Goal: Task Accomplishment & Management: Use online tool/utility

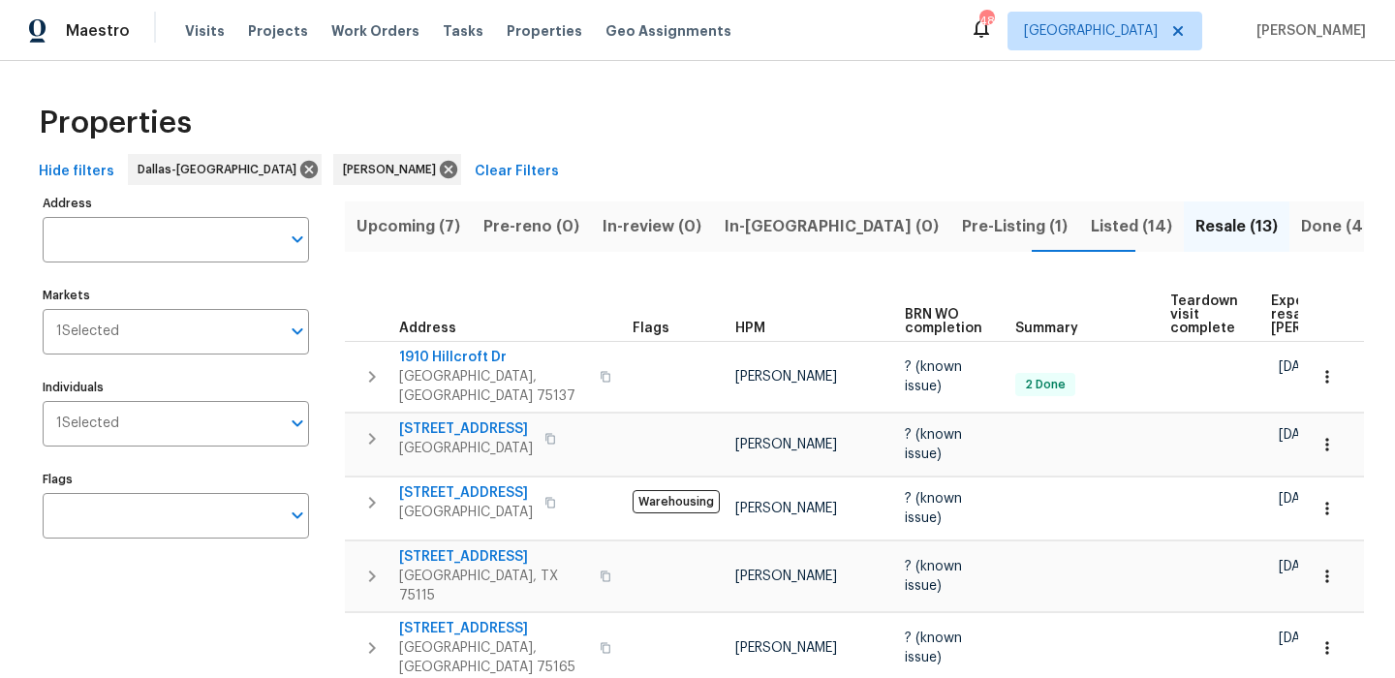
click at [1091, 234] on span "Listed (14)" at bounding box center [1131, 226] width 81 height 27
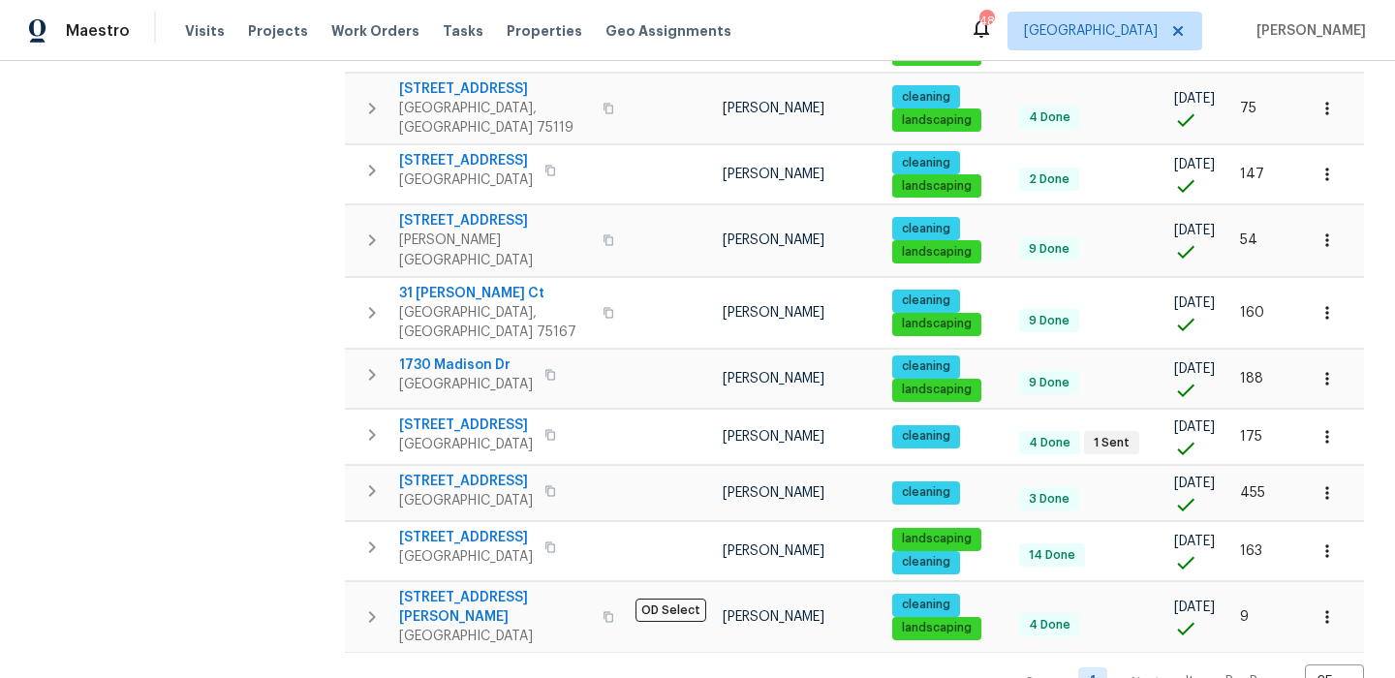
scroll to position [587, 0]
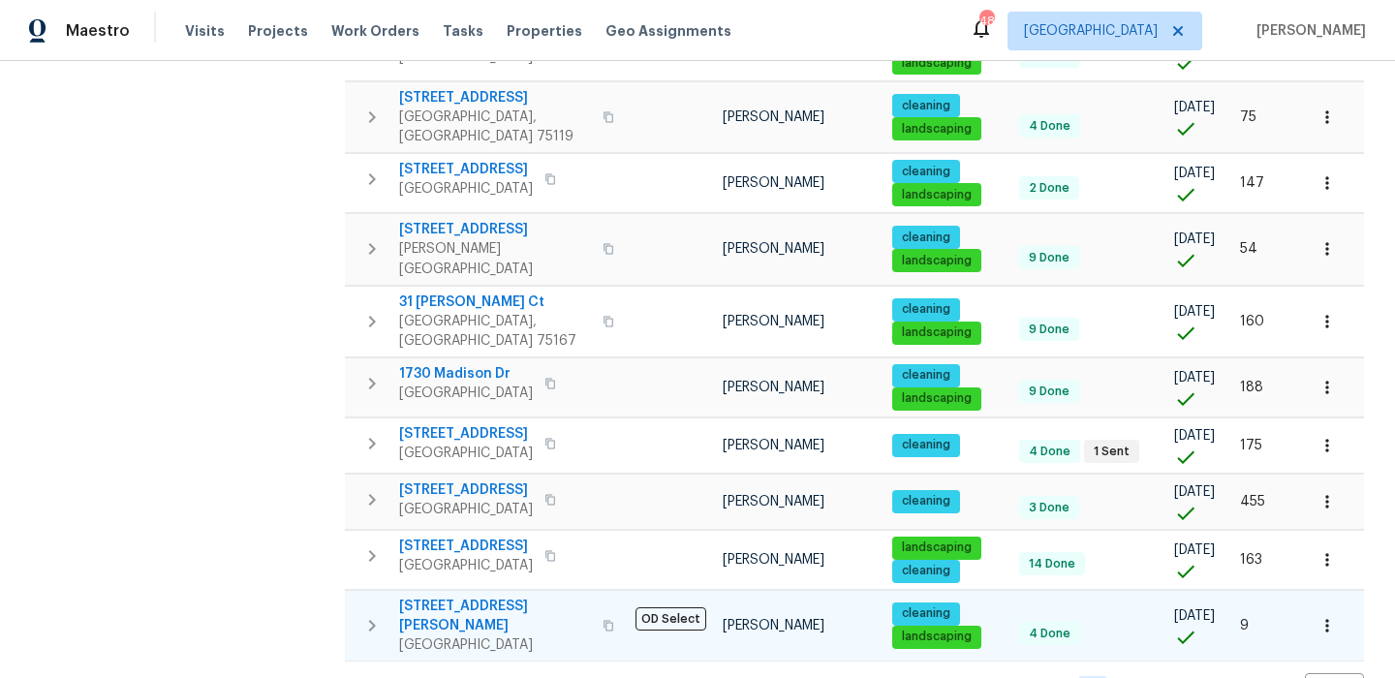
click at [426, 597] on span "1102 Cain Ct" at bounding box center [495, 616] width 192 height 39
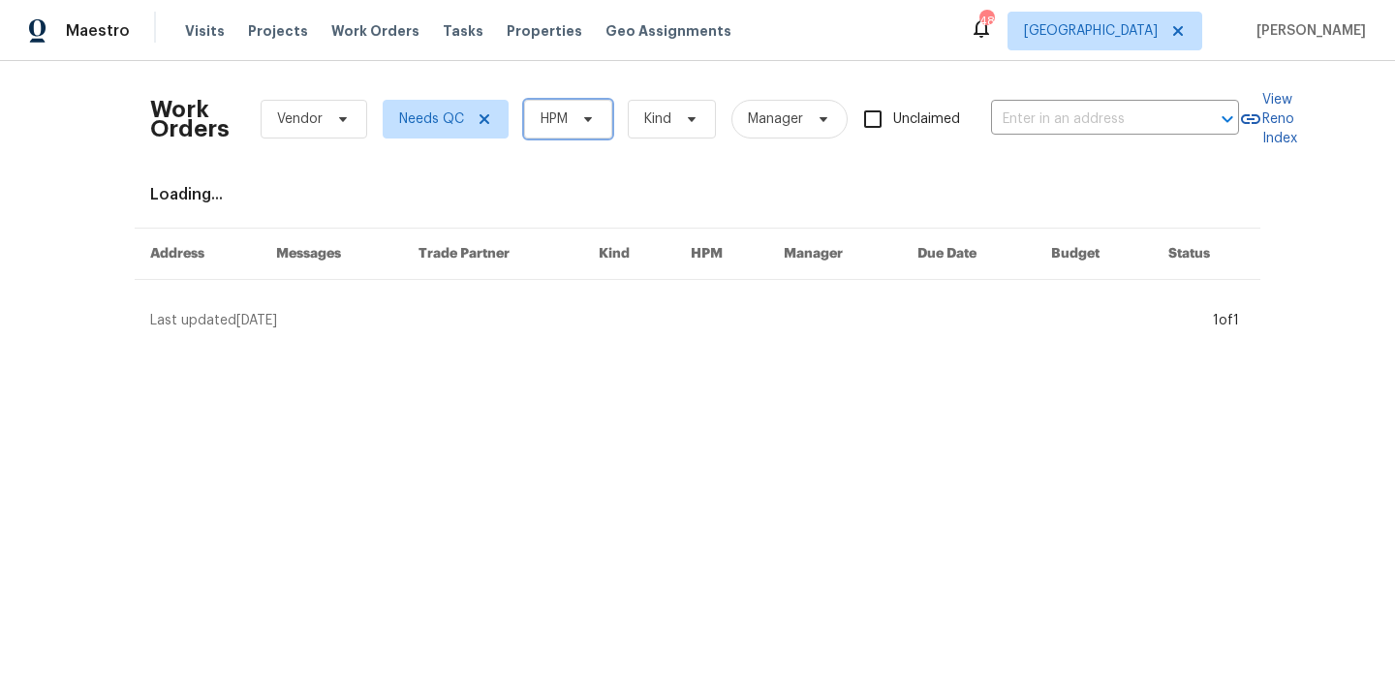
click at [585, 104] on span "HPM" at bounding box center [568, 119] width 88 height 39
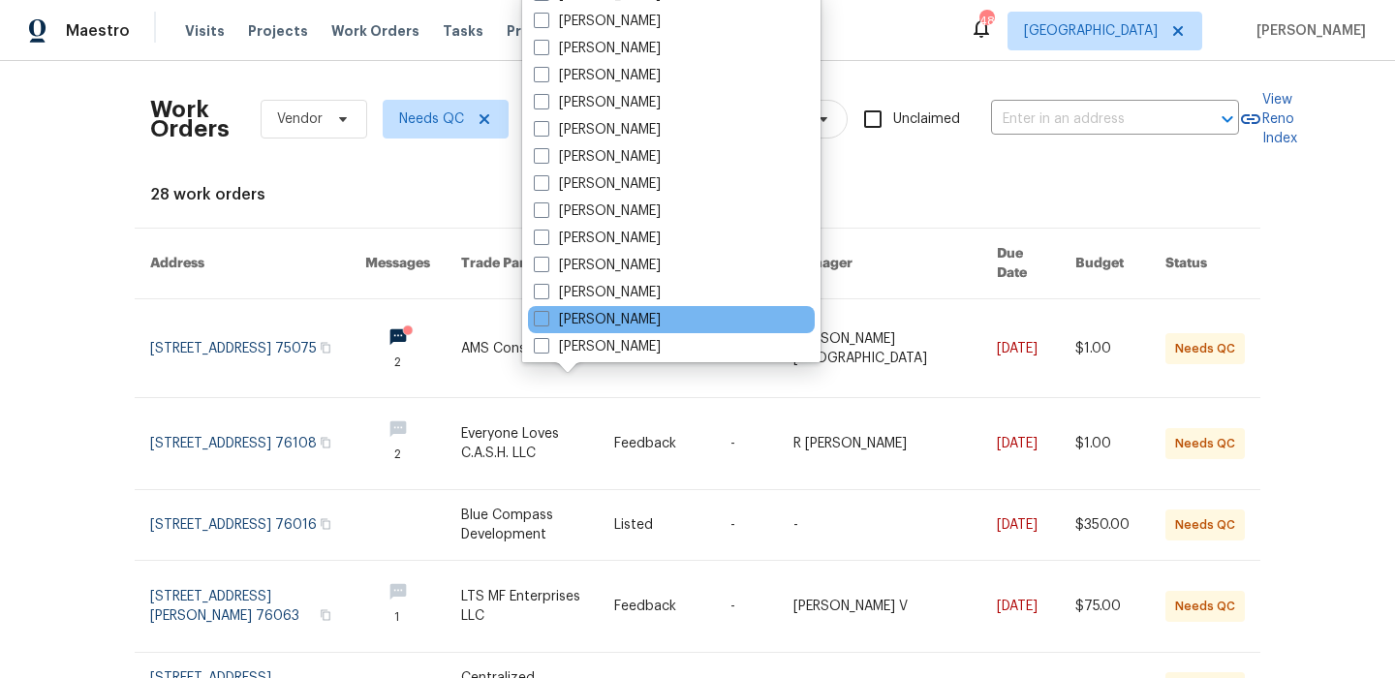
scroll to position [195, 0]
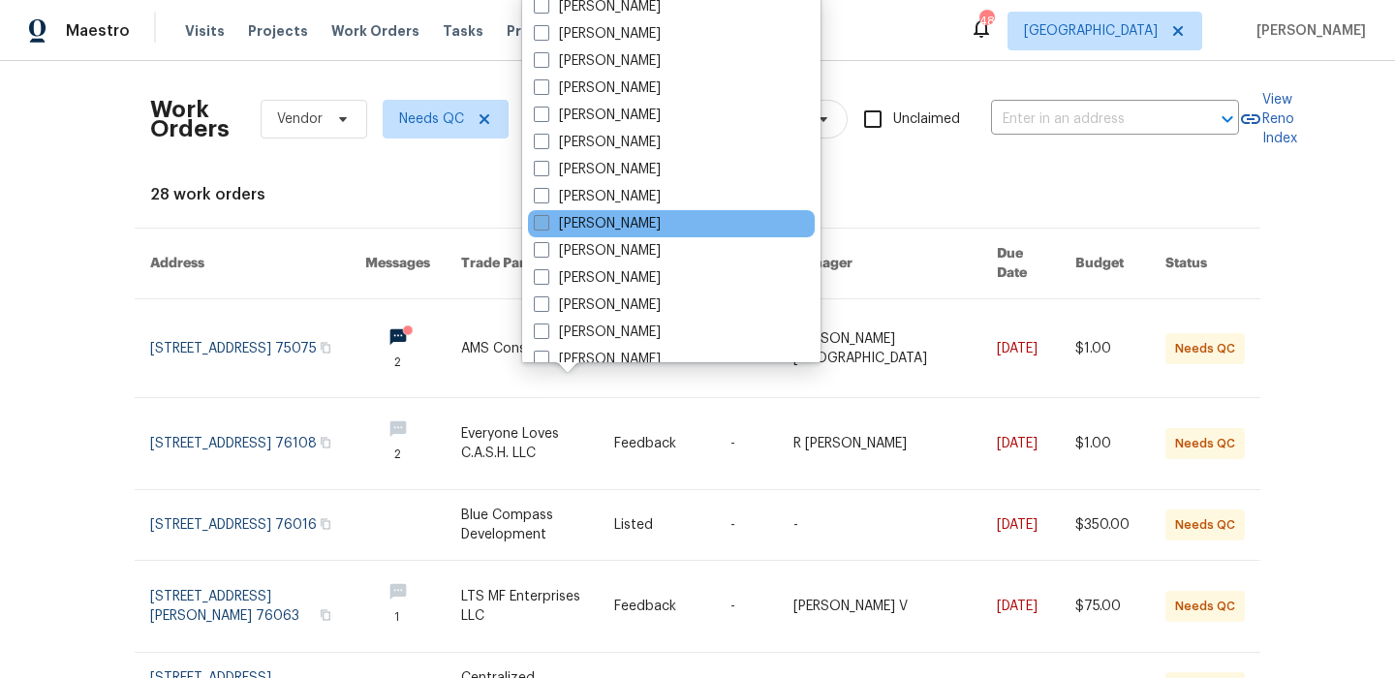
click at [661, 221] on label "[PERSON_NAME]" at bounding box center [597, 223] width 127 height 19
click at [547, 221] on input "[PERSON_NAME]" at bounding box center [540, 220] width 13 height 13
checkbox input "true"
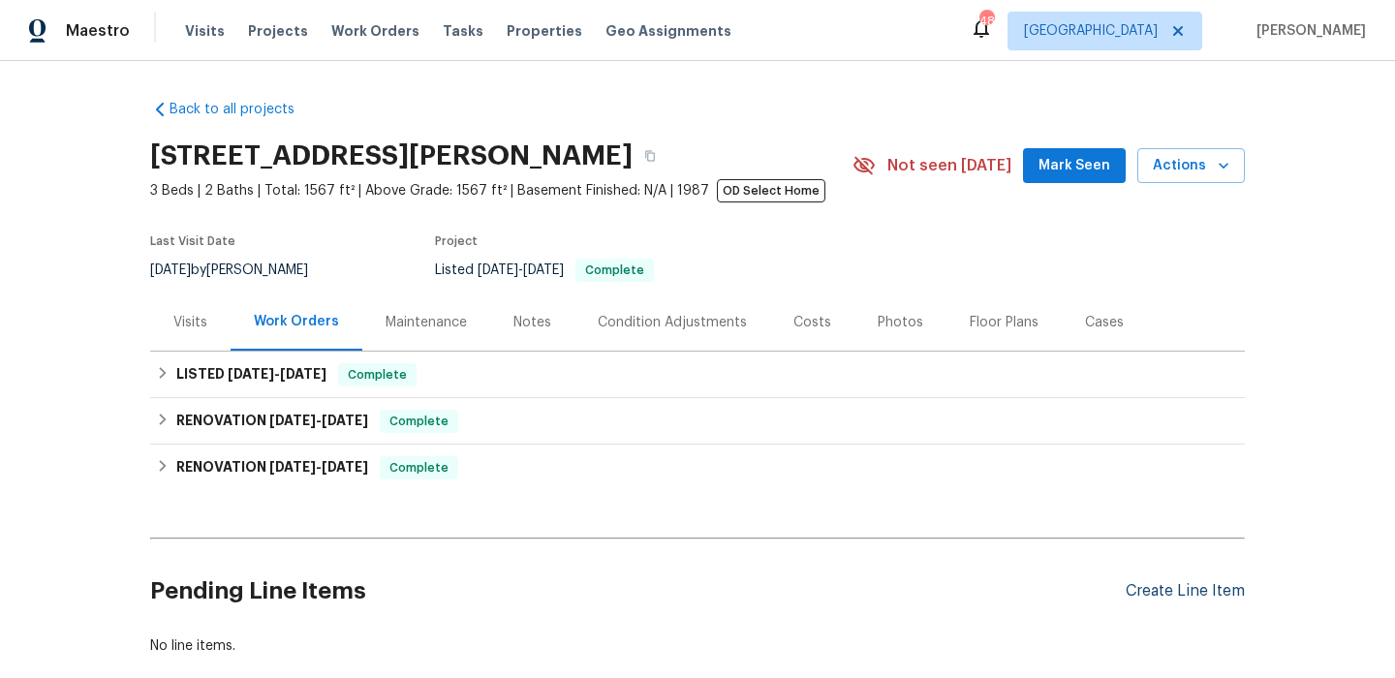
click at [1184, 596] on div "Create Line Item" at bounding box center [1185, 591] width 119 height 18
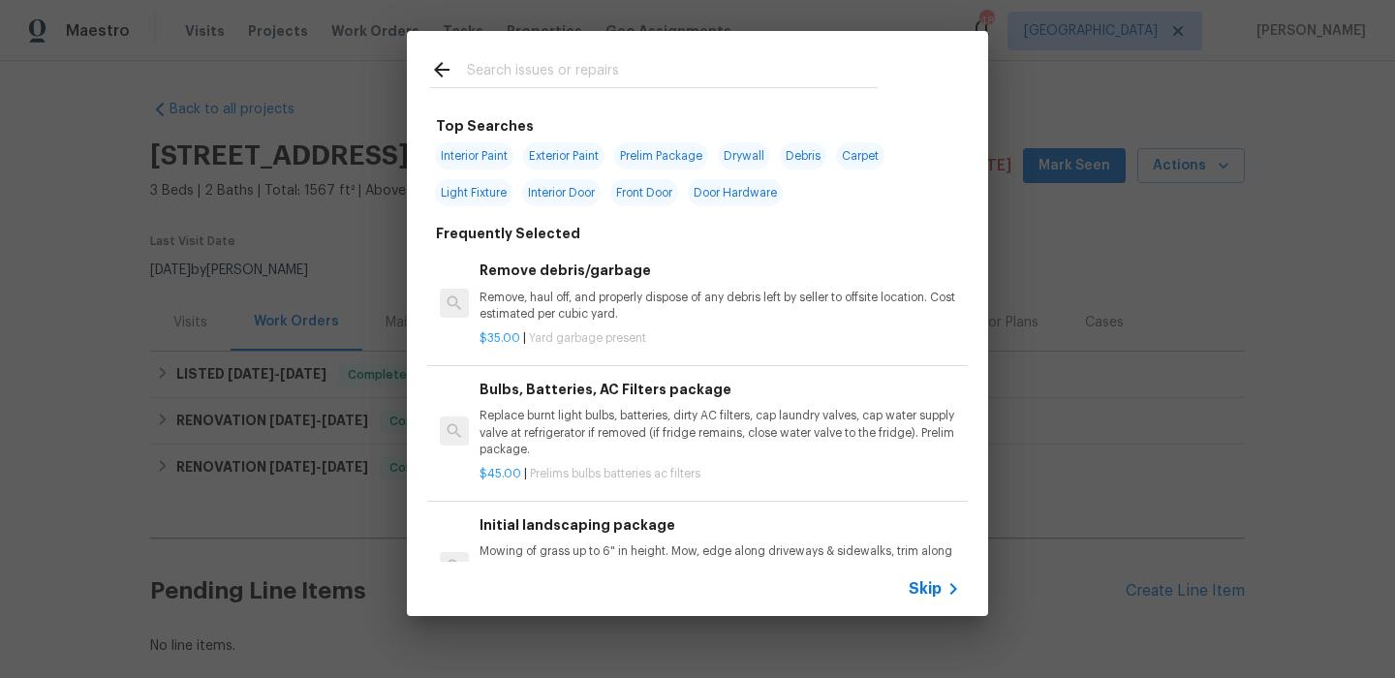
click at [911, 589] on span "Skip" at bounding box center [925, 588] width 33 height 19
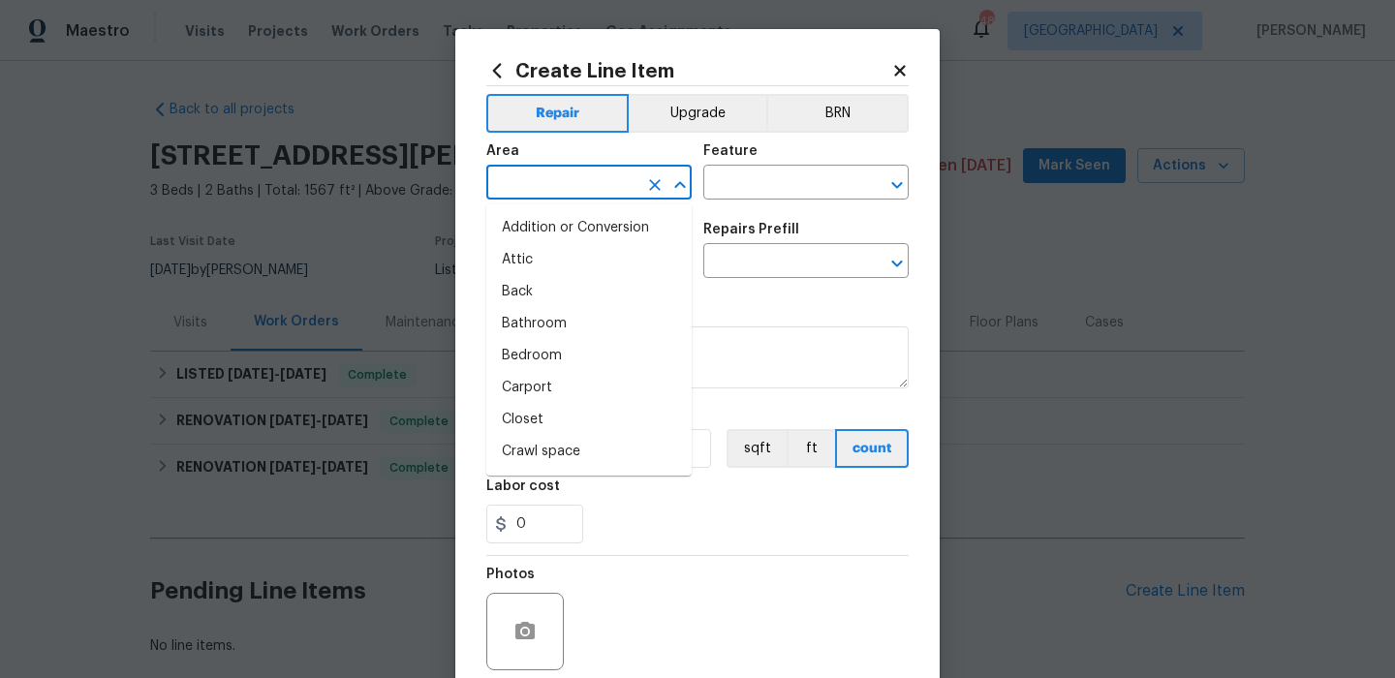
click at [606, 184] on input "text" at bounding box center [561, 185] width 151 height 30
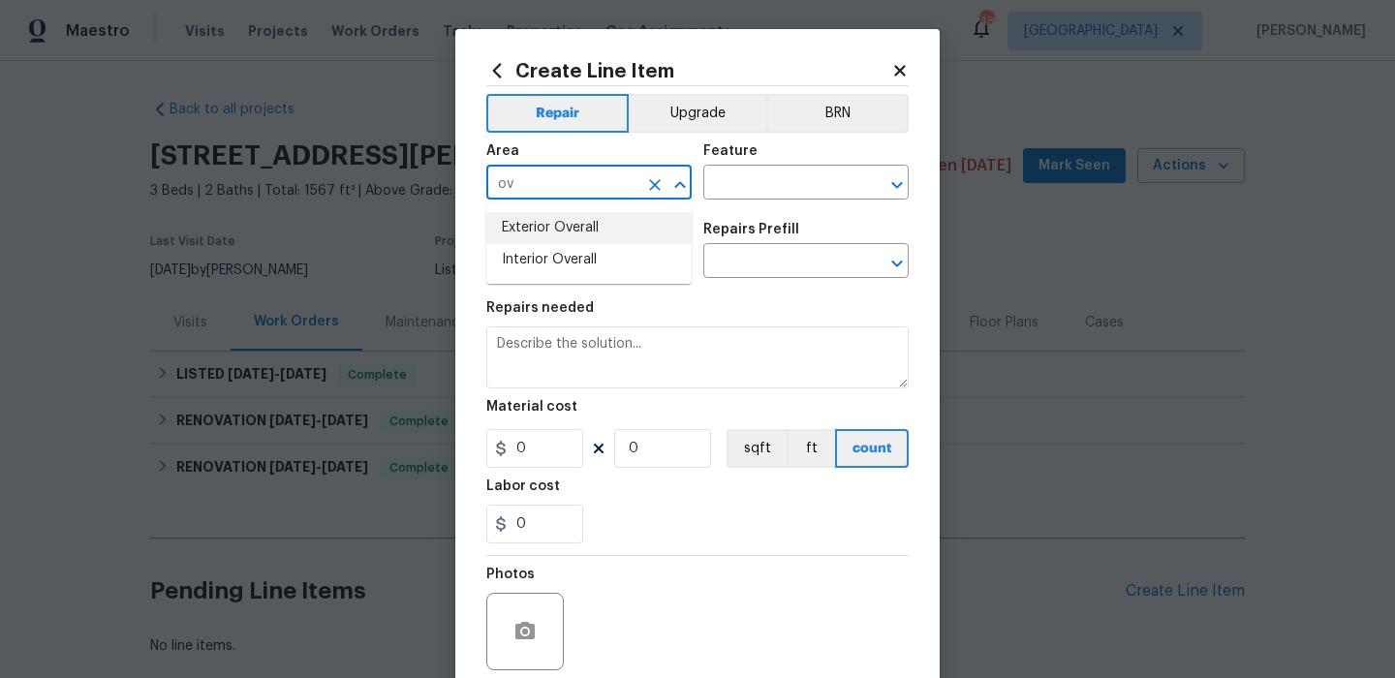
click at [612, 221] on li "Exterior Overall" at bounding box center [588, 228] width 205 height 32
type input "Exterior Overall"
click at [743, 175] on input "text" at bounding box center [778, 185] width 151 height 30
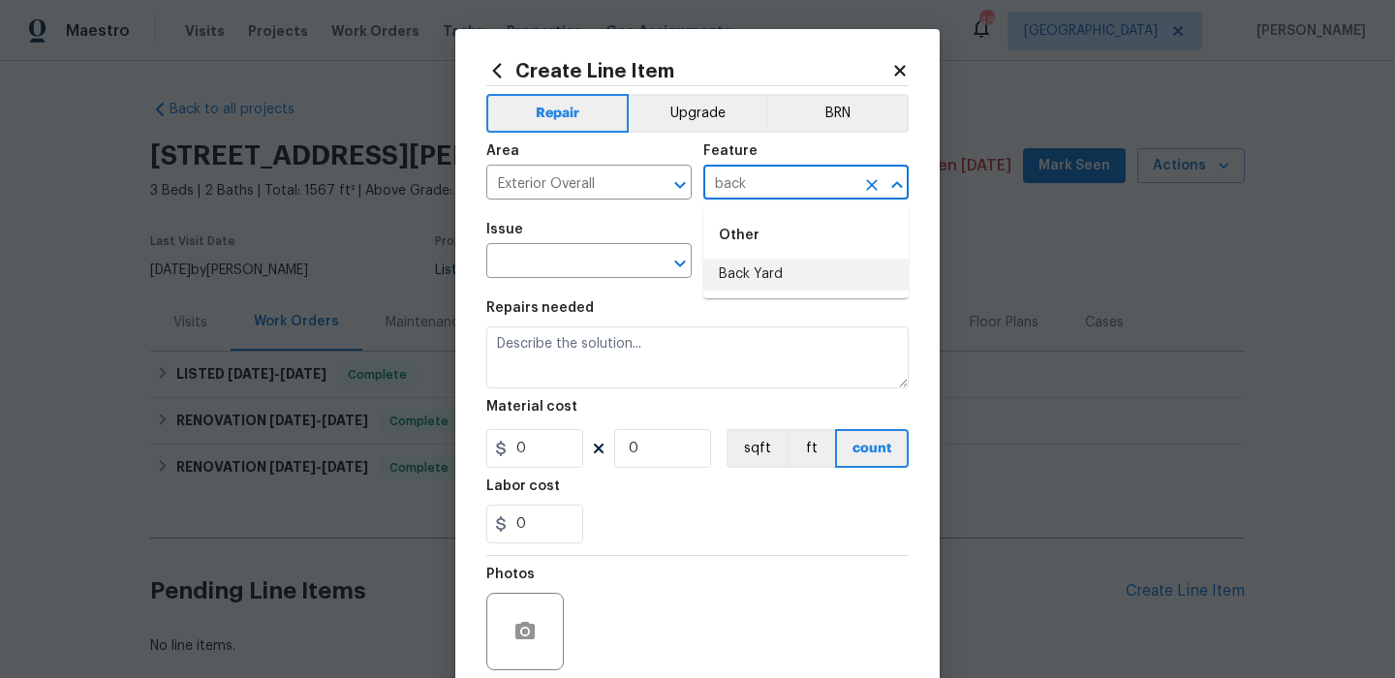
click at [727, 271] on li "Back Yard" at bounding box center [805, 275] width 205 height 32
type input "Back Yard"
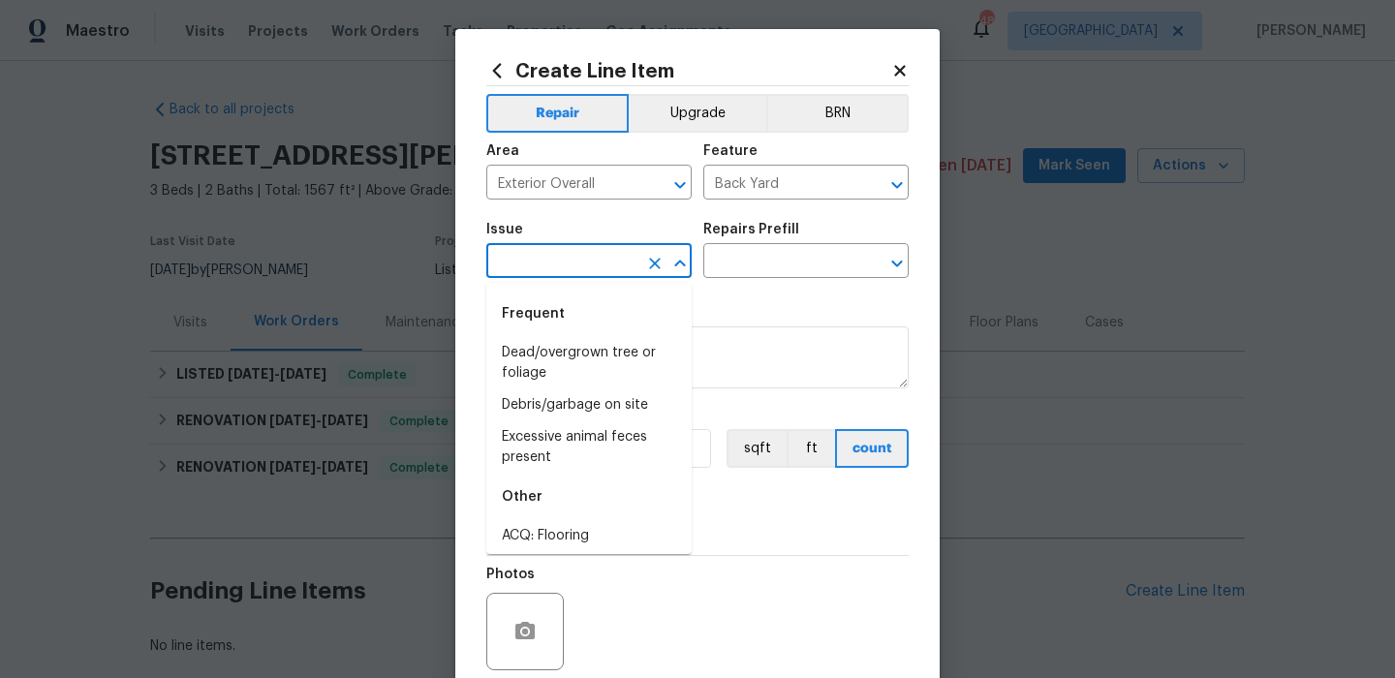
click at [609, 270] on input "text" at bounding box center [561, 263] width 151 height 30
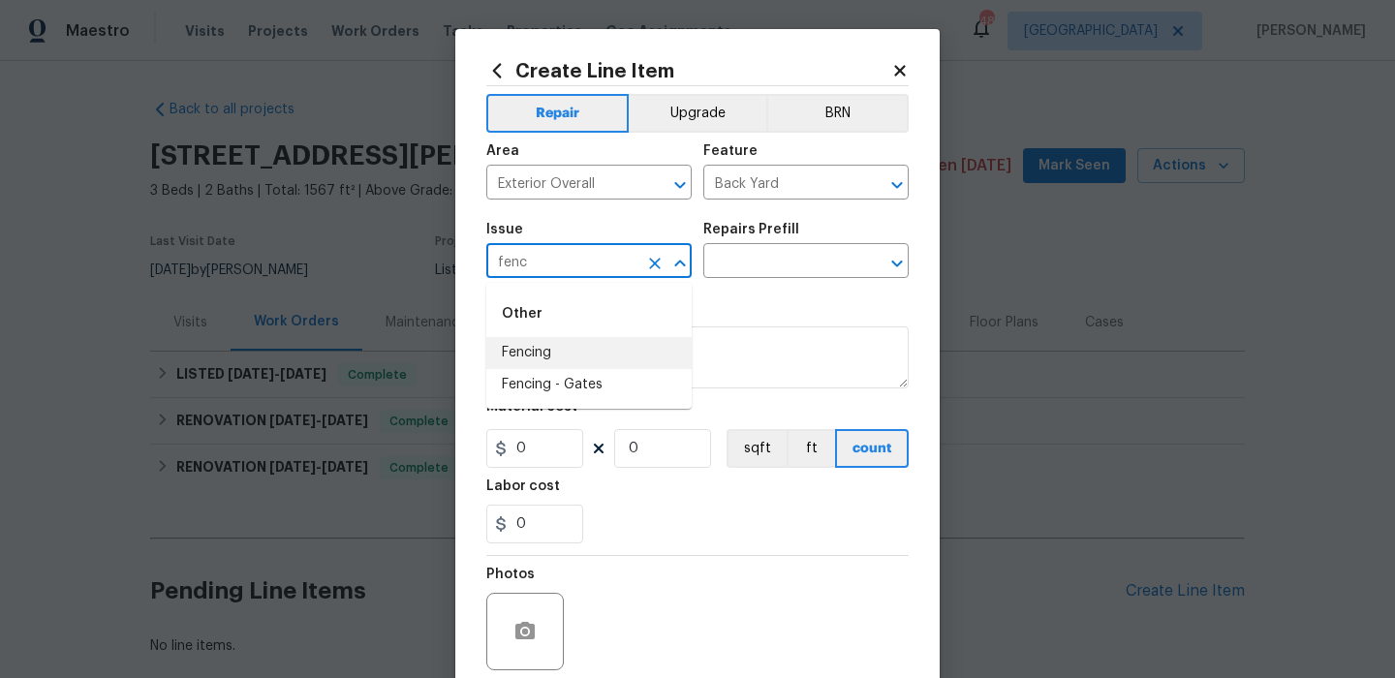
click at [581, 363] on li "Fencing" at bounding box center [588, 353] width 205 height 32
type input "Fencing"
click at [771, 271] on input "text" at bounding box center [778, 263] width 151 height 30
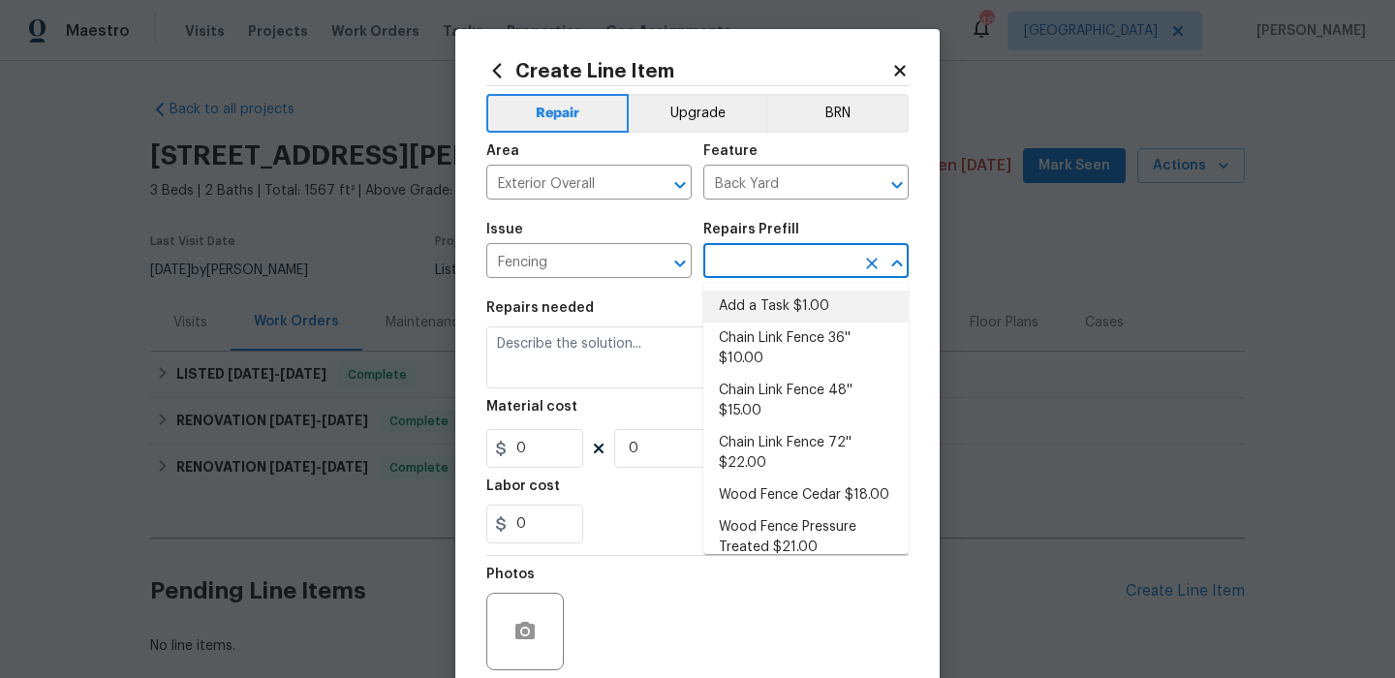
click at [773, 293] on li "Add a Task $1.00" at bounding box center [805, 307] width 205 height 32
type input "Add a Task $1.00"
type textarea "HPM to detail"
type input "1"
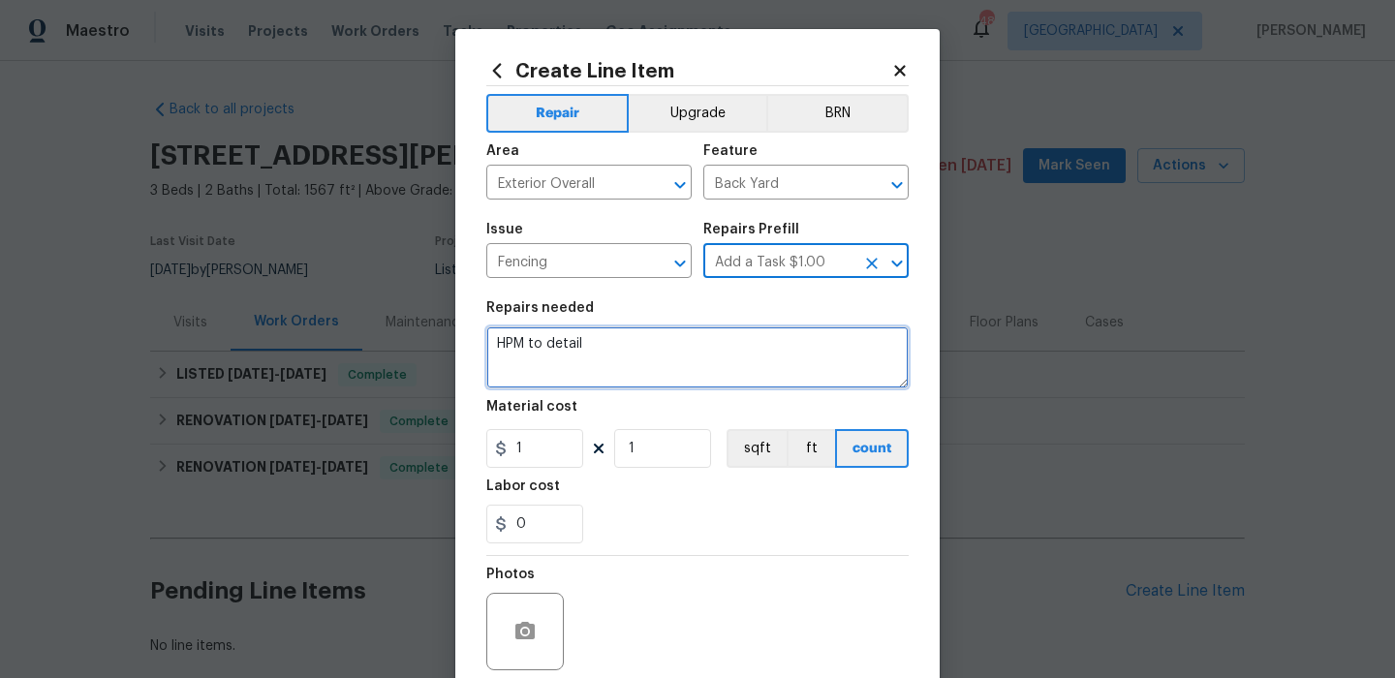
click at [619, 346] on textarea "HPM to detail" at bounding box center [697, 358] width 422 height 62
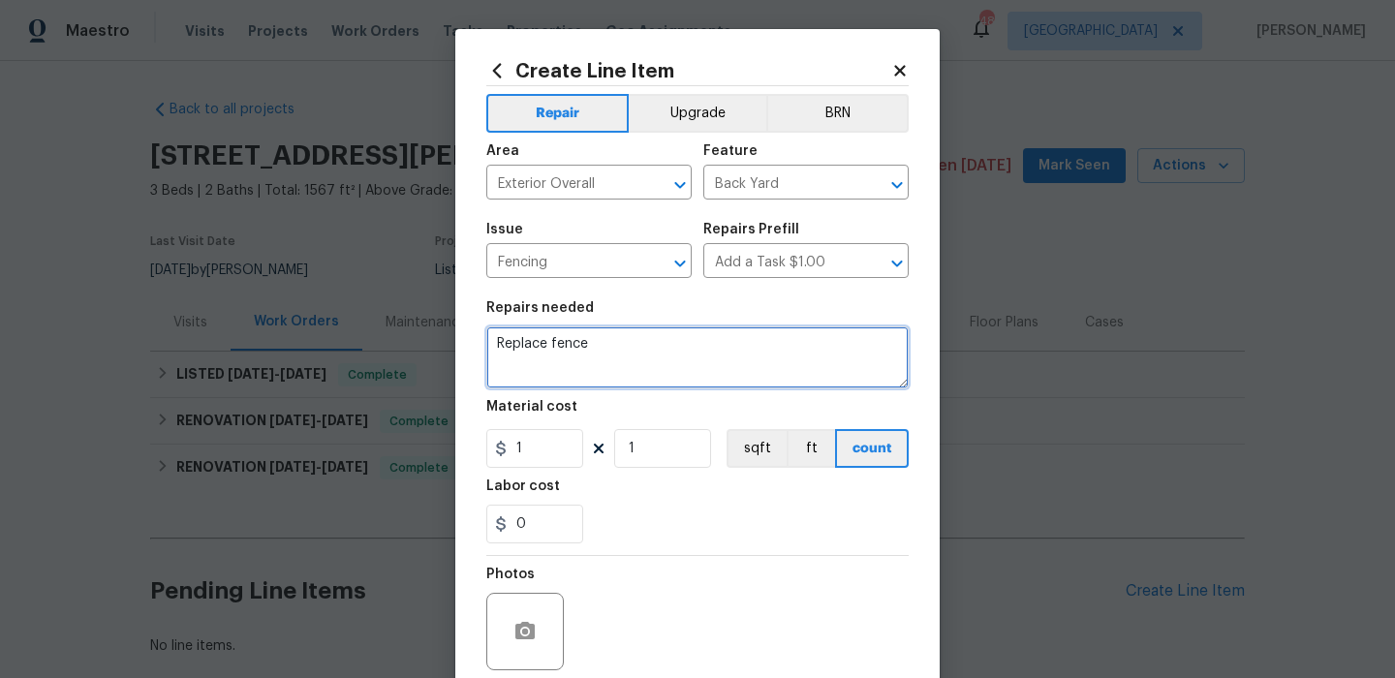
type textarea "Replace fence"
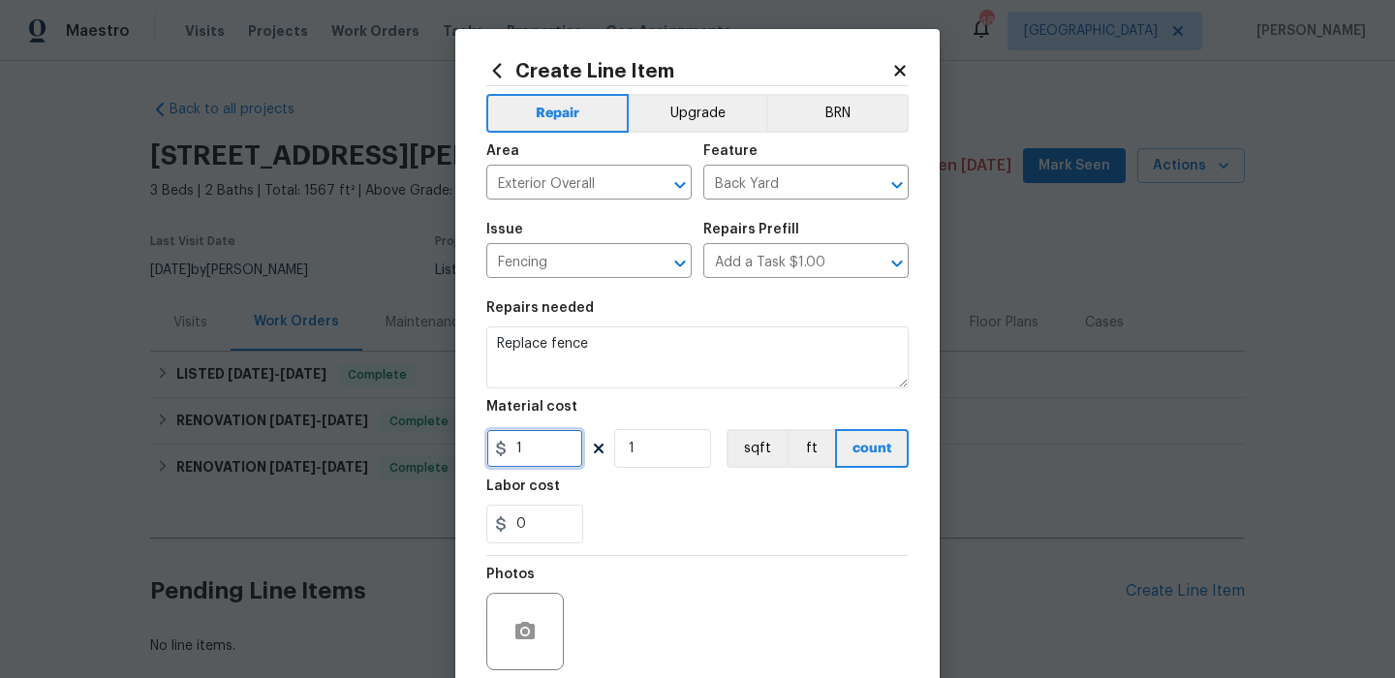
click at [567, 438] on input "1" at bounding box center [534, 448] width 97 height 39
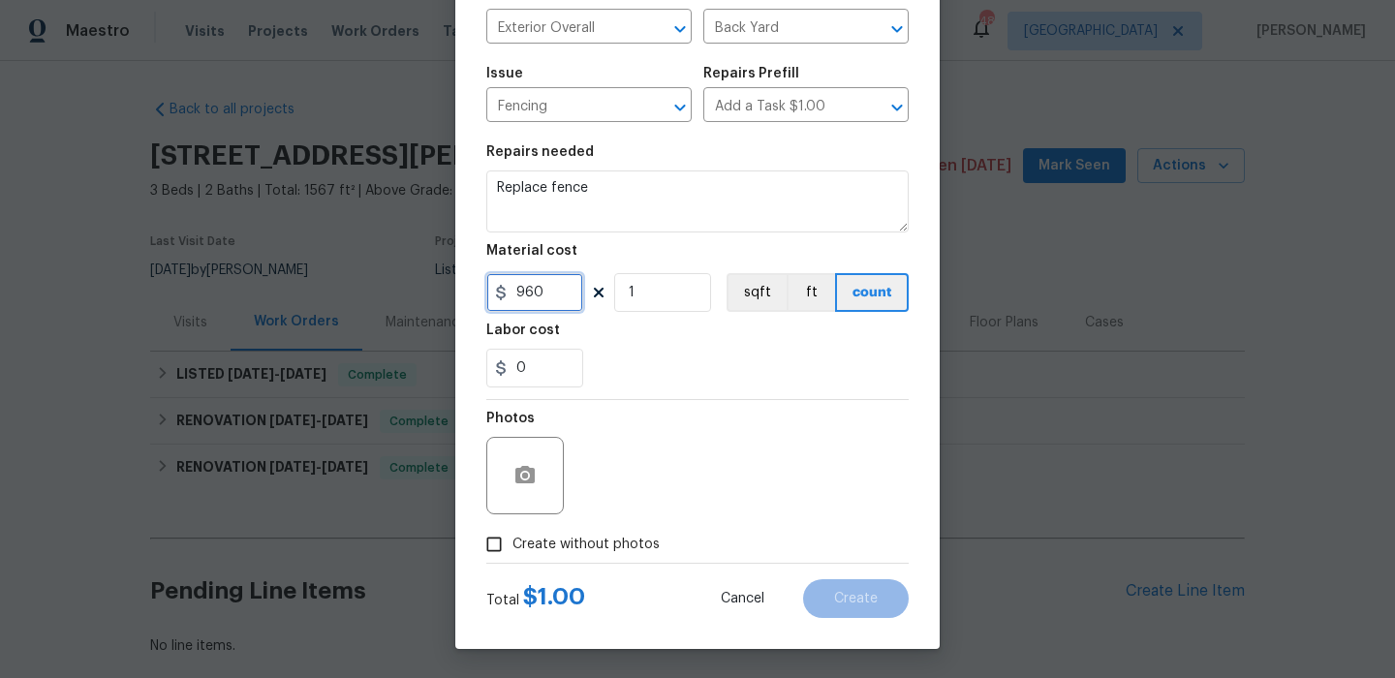
type input "960"
click at [615, 538] on span "Create without photos" at bounding box center [586, 545] width 147 height 20
click at [513, 538] on input "Create without photos" at bounding box center [494, 544] width 37 height 37
checkbox input "true"
click at [720, 477] on textarea at bounding box center [743, 476] width 329 height 78
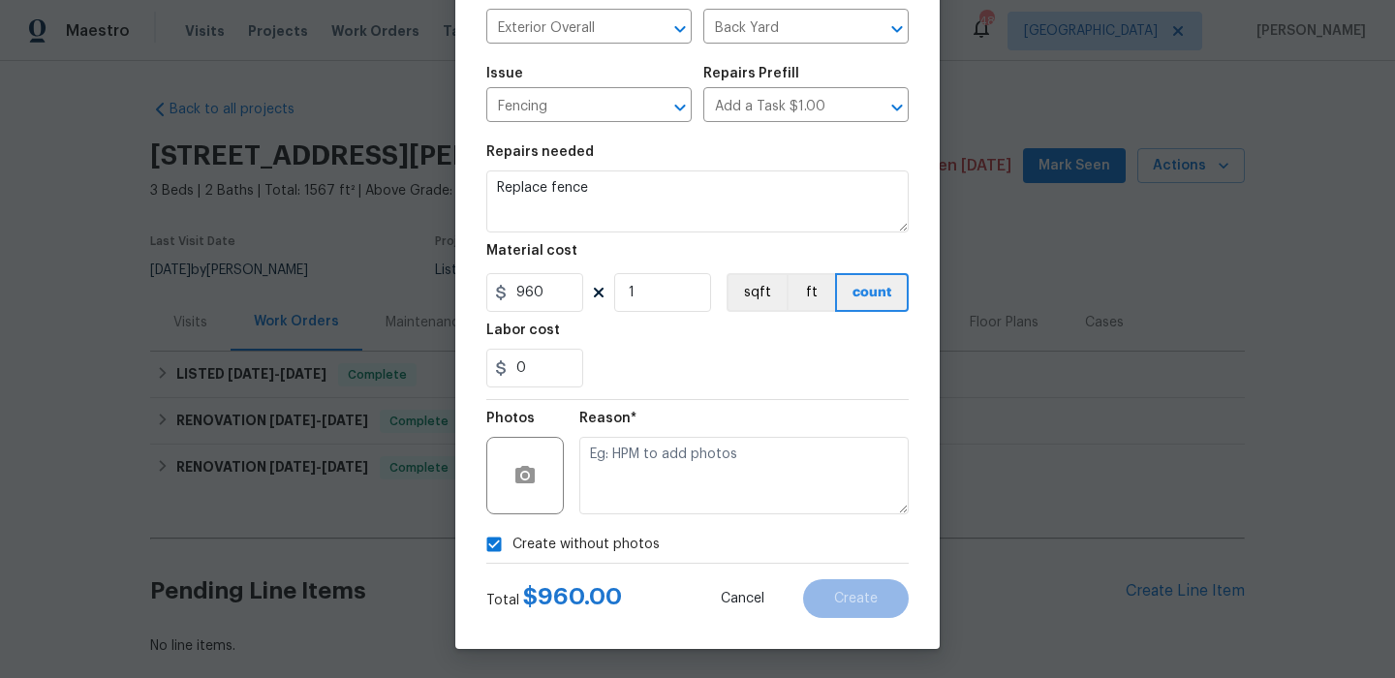
click at [720, 477] on textarea at bounding box center [743, 476] width 329 height 78
click at [838, 607] on button "Create" at bounding box center [856, 598] width 106 height 39
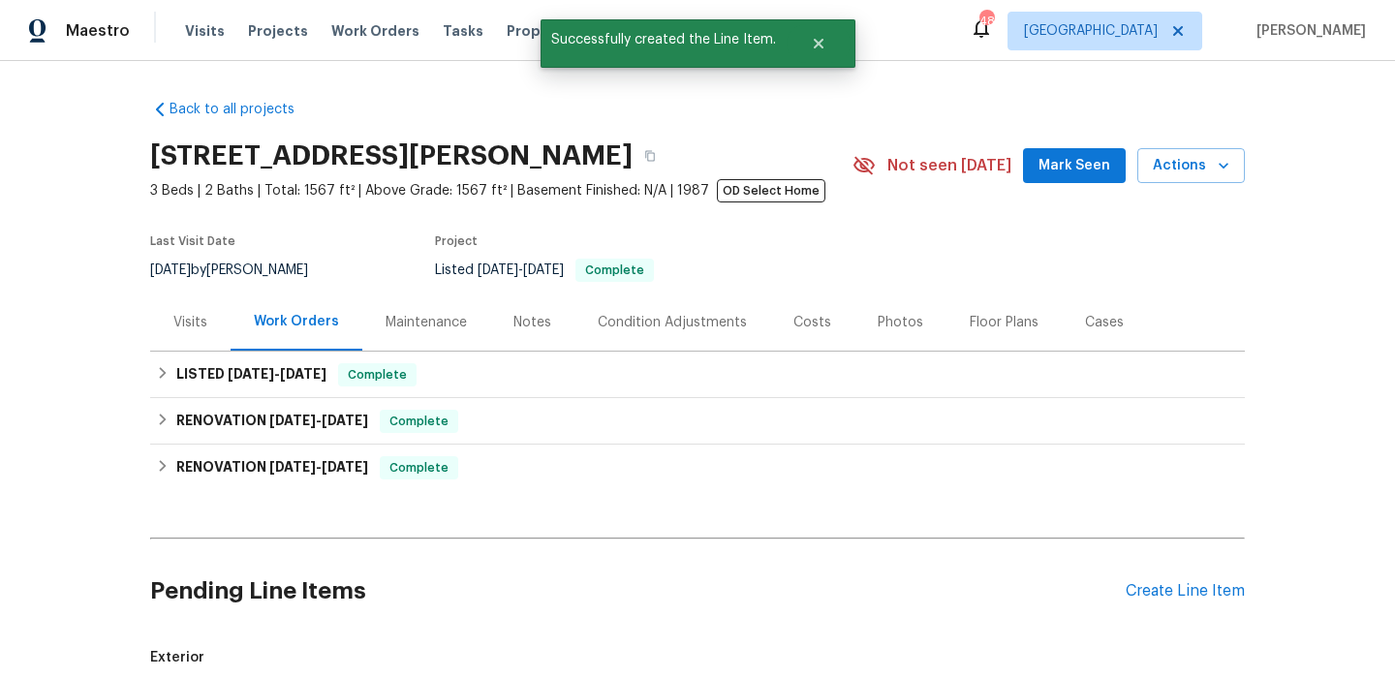
scroll to position [331, 0]
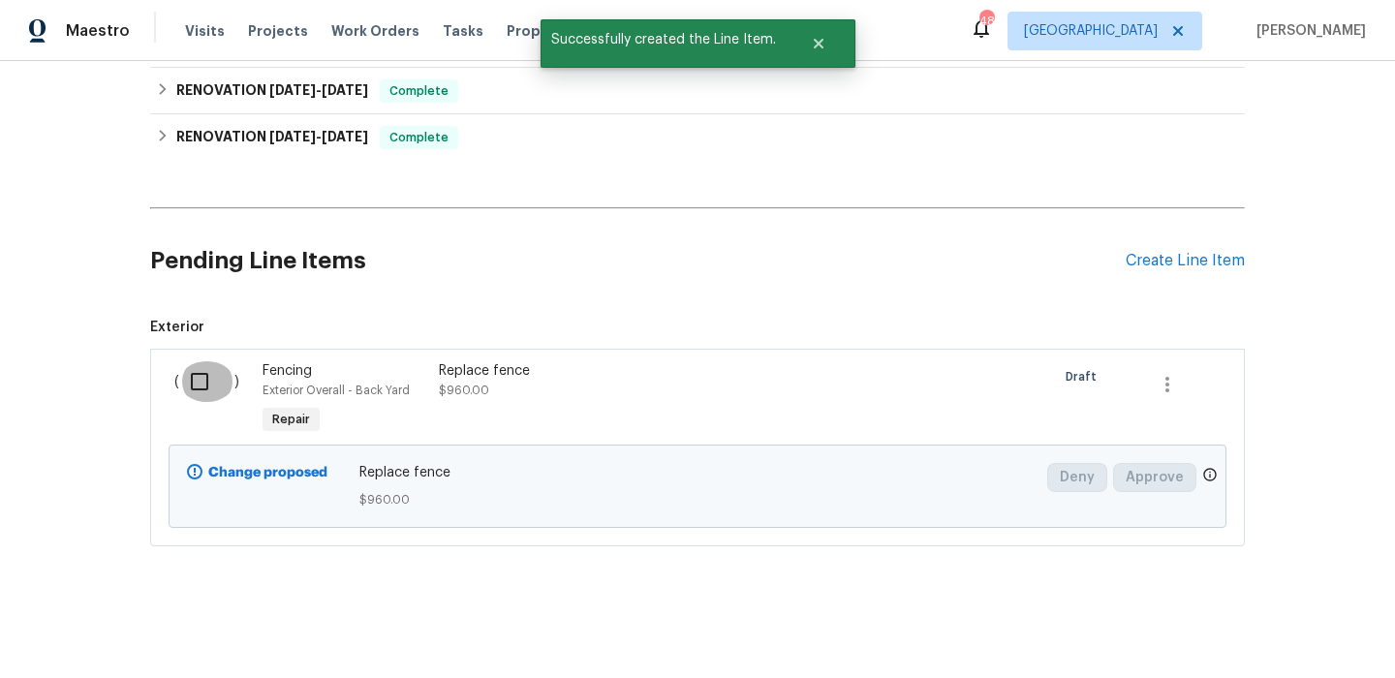
click at [213, 389] on input "checkbox" at bounding box center [206, 381] width 55 height 41
checkbox input "true"
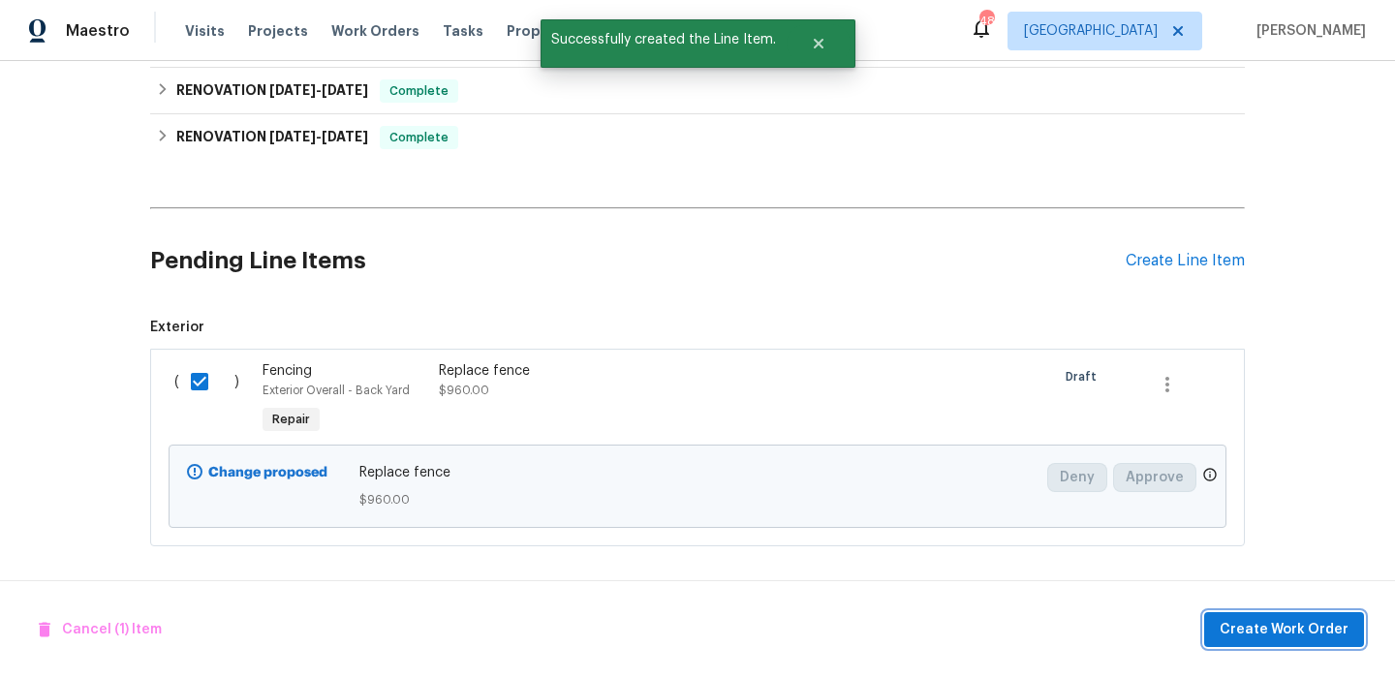
click at [1319, 642] on button "Create Work Order" at bounding box center [1284, 630] width 160 height 36
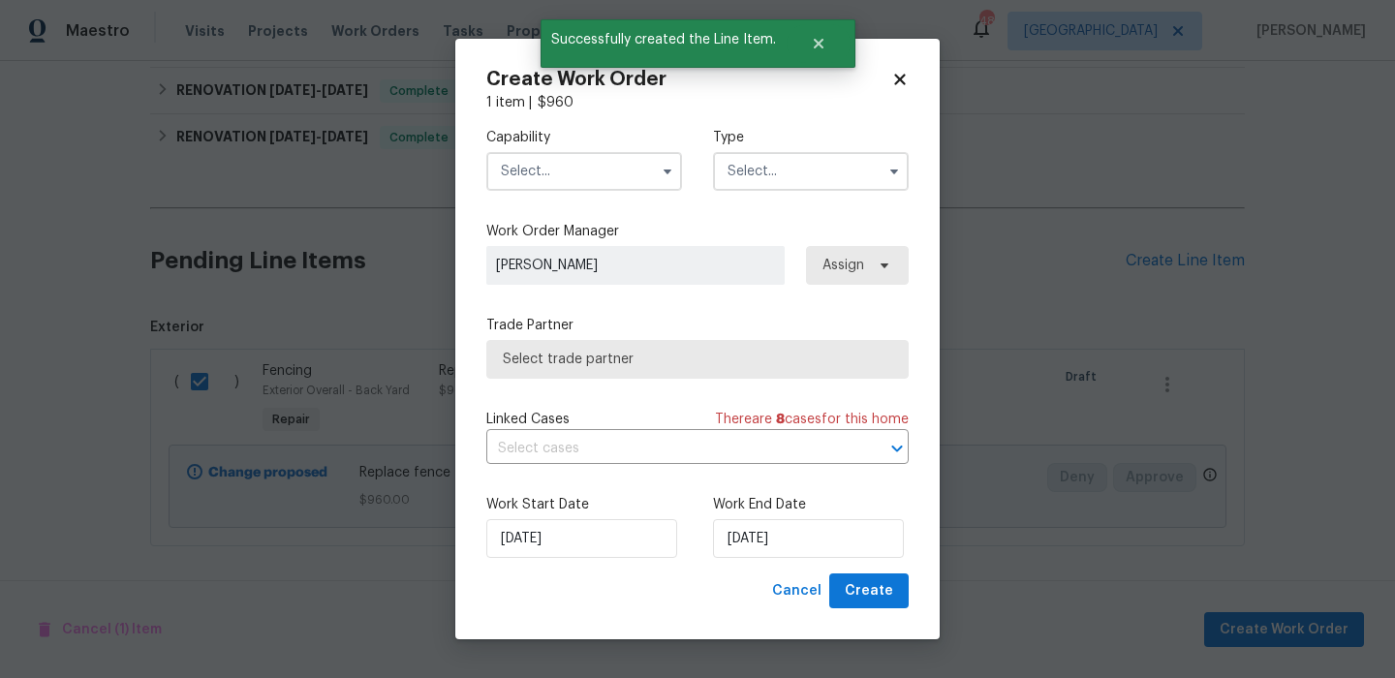
click at [646, 198] on div "Capability Type" at bounding box center [697, 159] width 422 height 94
click at [646, 179] on input "text" at bounding box center [584, 171] width 196 height 39
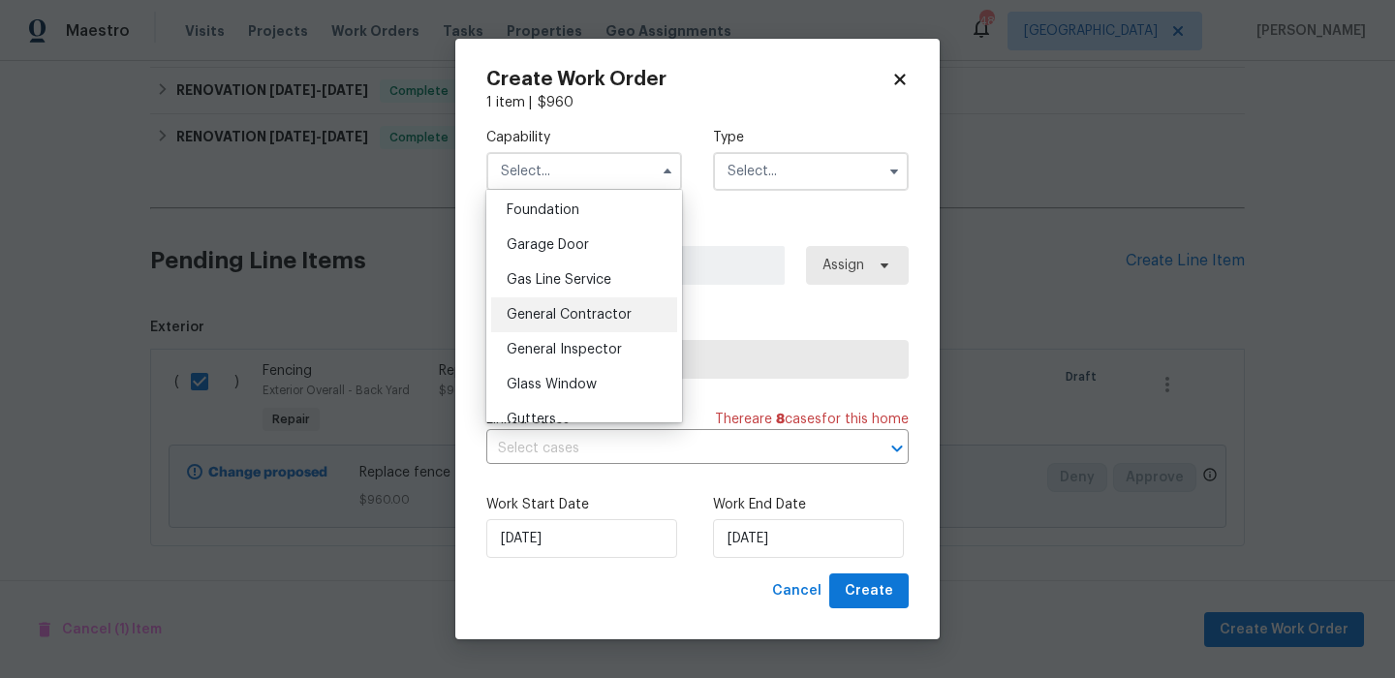
scroll to position [835, 0]
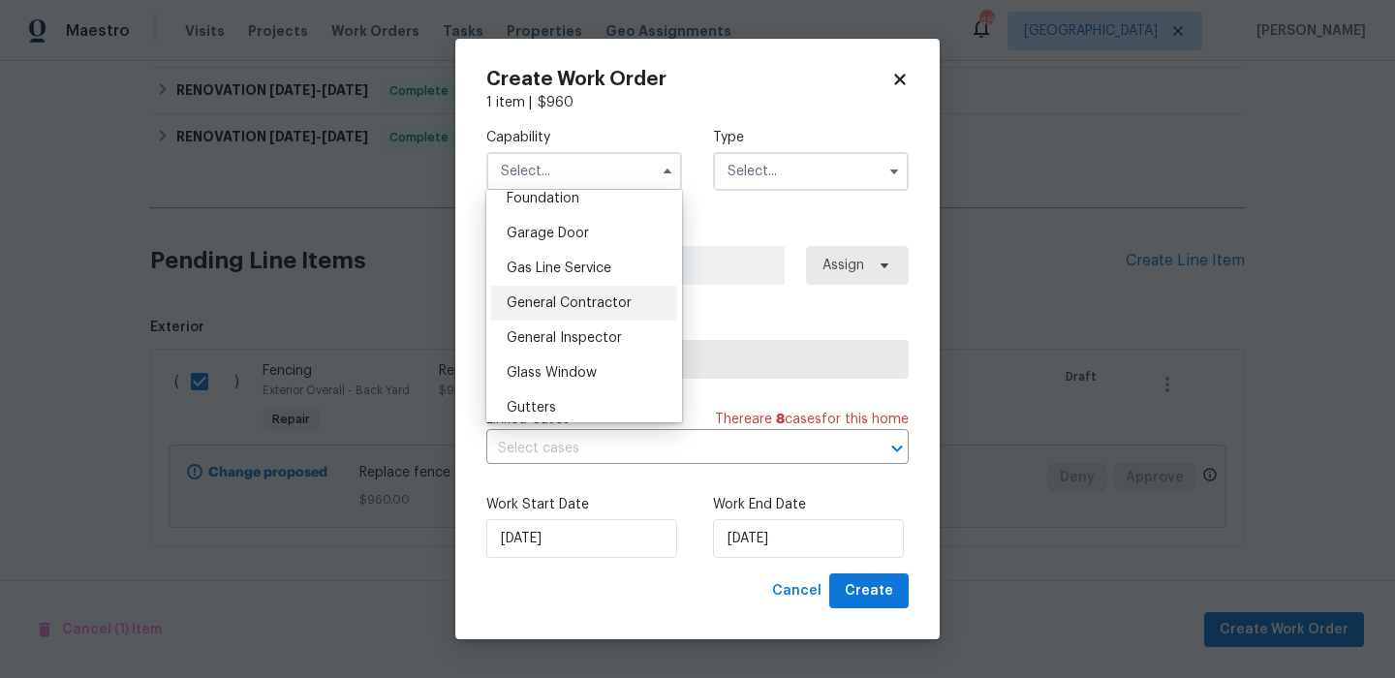
click at [626, 297] on span "General Contractor" at bounding box center [569, 304] width 125 height 14
type input "General Contractor"
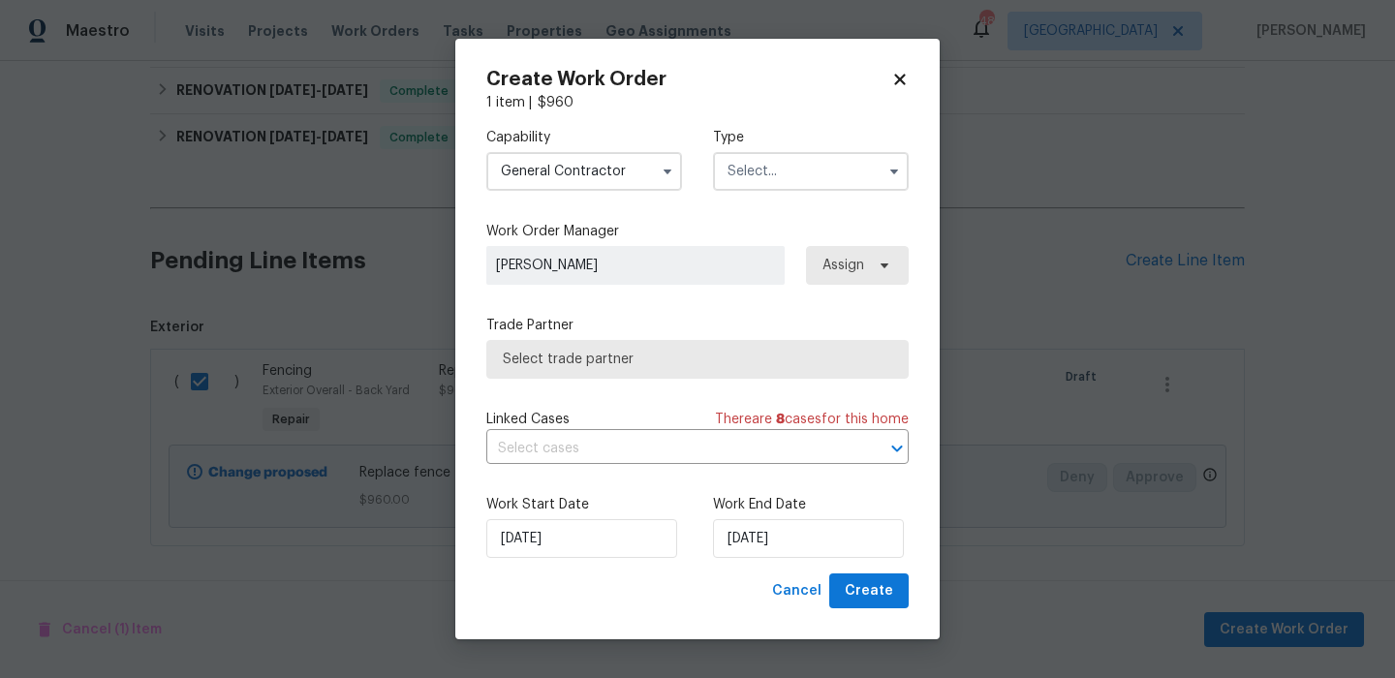
click at [832, 145] on label "Type" at bounding box center [811, 137] width 196 height 19
click at [819, 172] on input "text" at bounding box center [811, 171] width 196 height 39
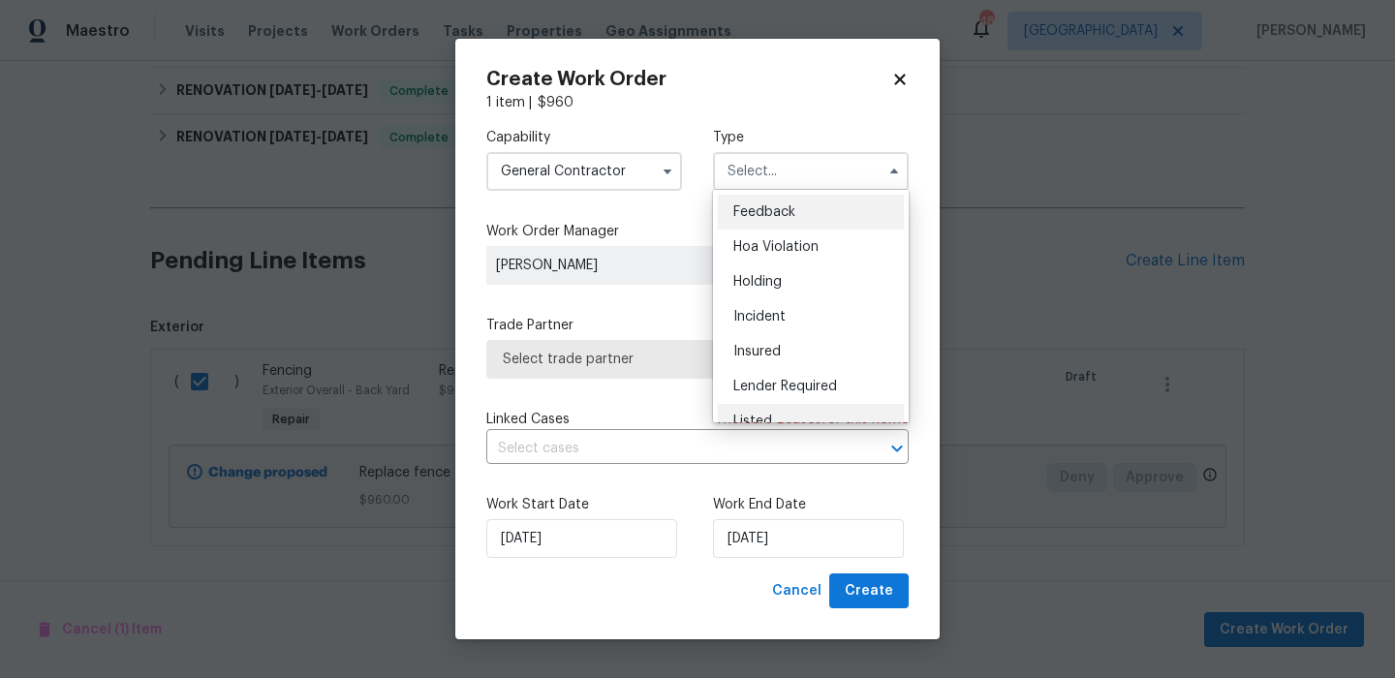
click at [772, 414] on div "Listed" at bounding box center [811, 421] width 186 height 35
type input "Listed"
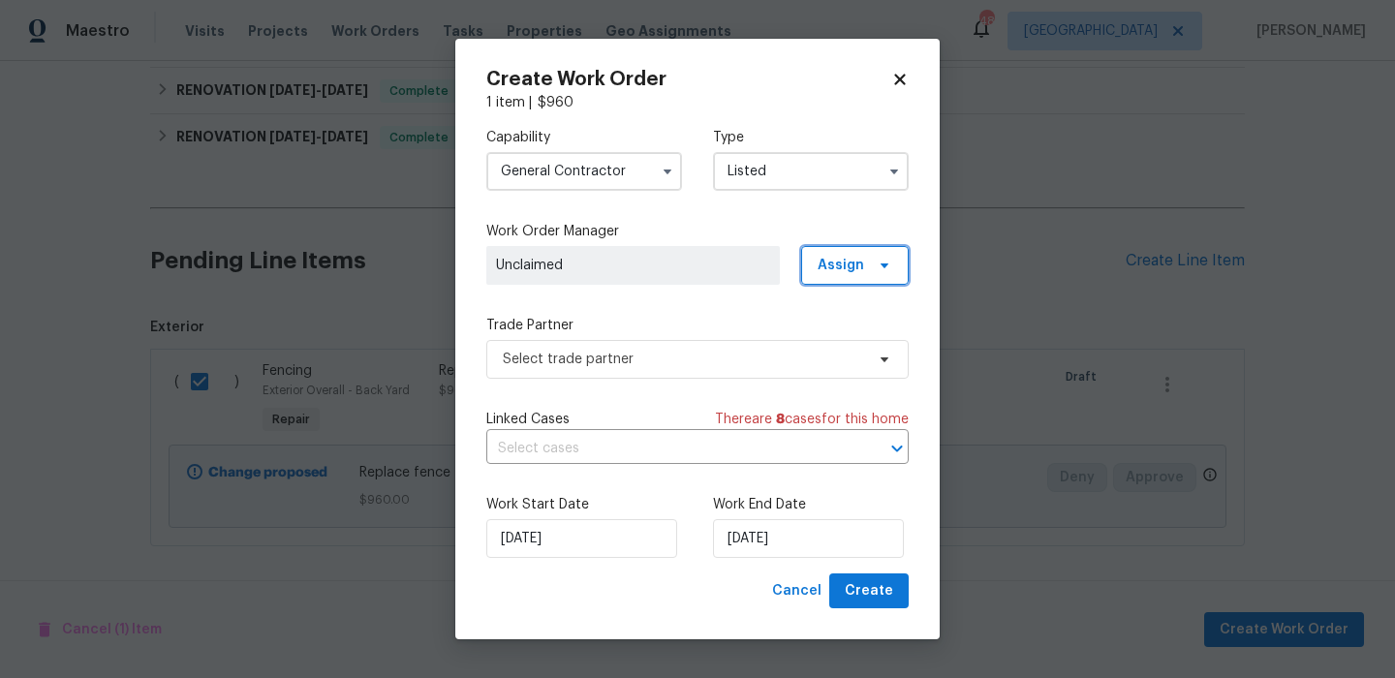
click at [849, 256] on span "Assign" at bounding box center [841, 265] width 47 height 19
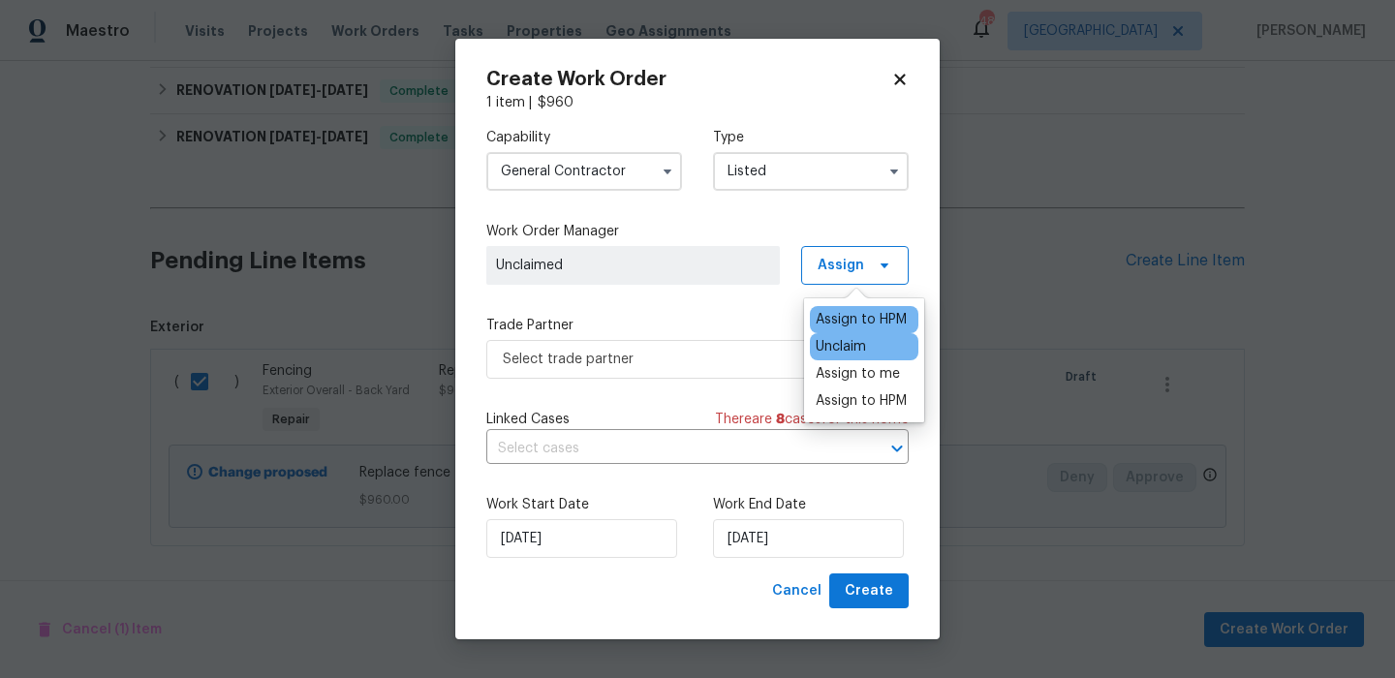
click at [834, 313] on div "Assign to HPM" at bounding box center [861, 319] width 91 height 19
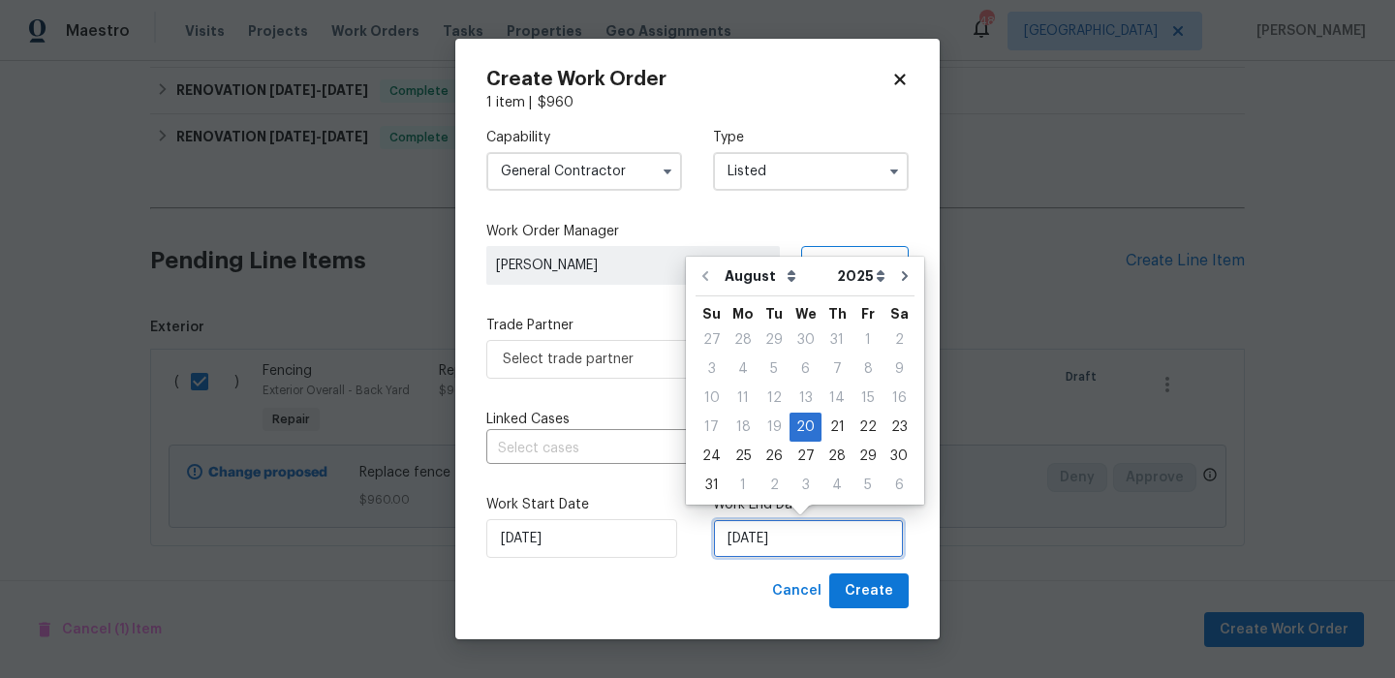
click at [749, 549] on input "[DATE]" at bounding box center [808, 538] width 191 height 39
click at [869, 424] on div "22" at bounding box center [868, 427] width 31 height 27
type input "[DATE]"
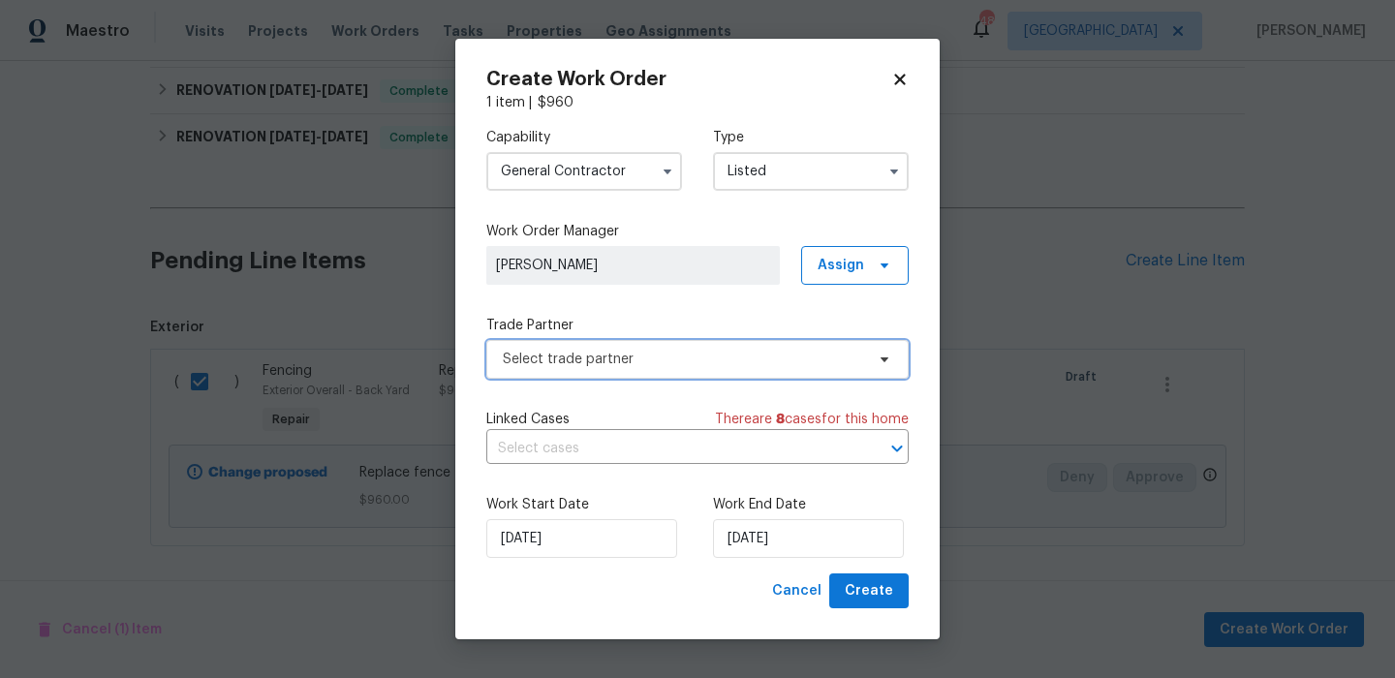
click at [622, 354] on span "Select trade partner" at bounding box center [683, 359] width 361 height 19
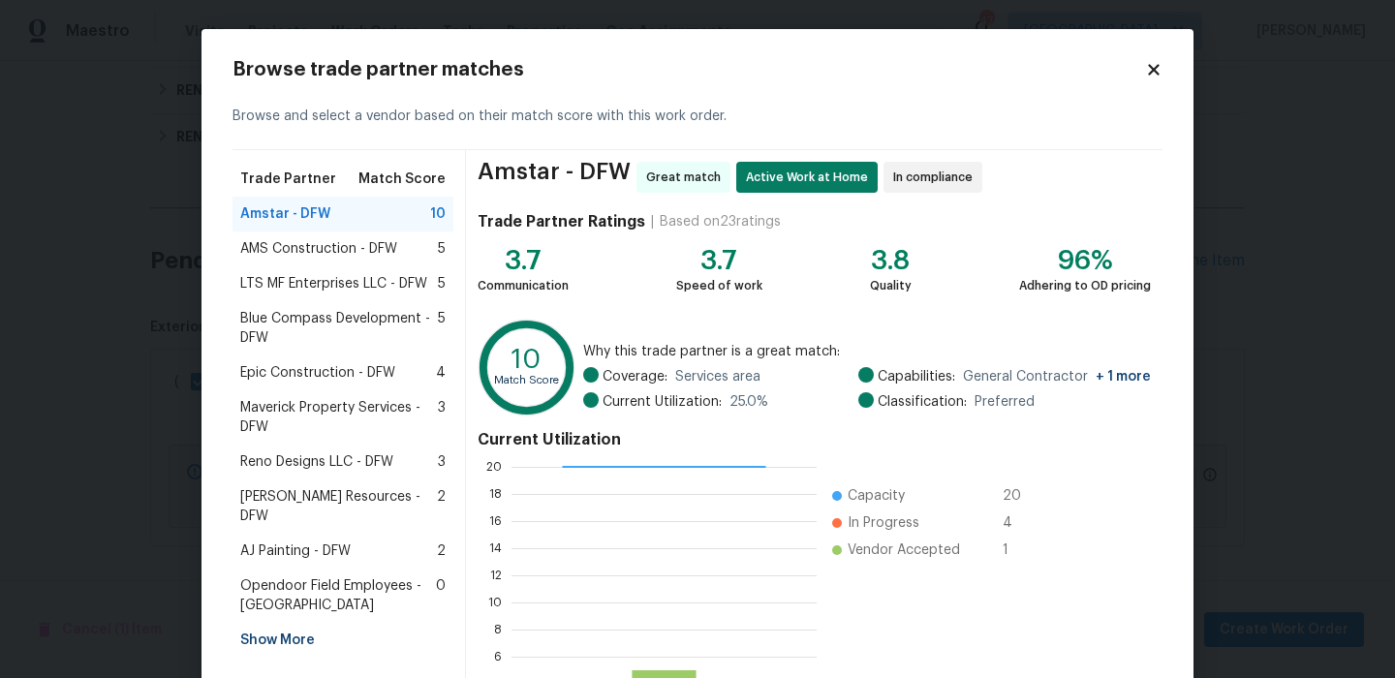
scroll to position [176, 0]
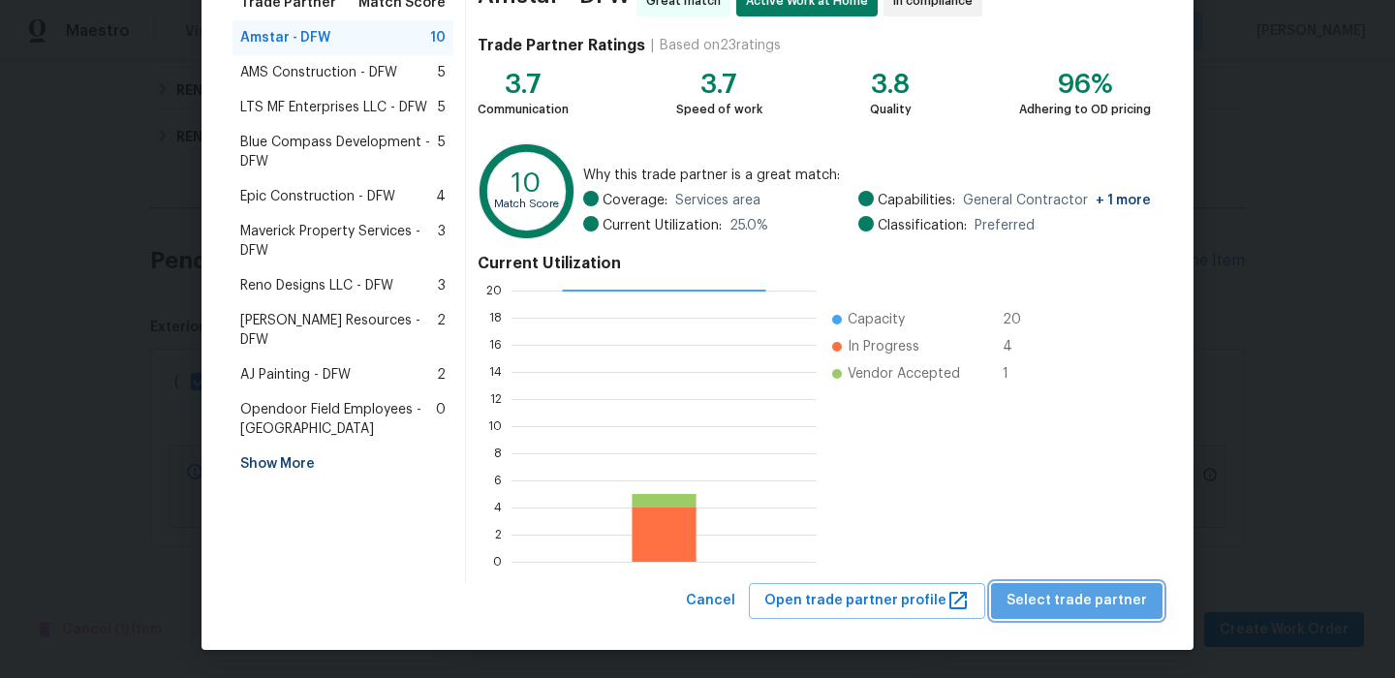
click at [1117, 597] on span "Select trade partner" at bounding box center [1077, 601] width 141 height 24
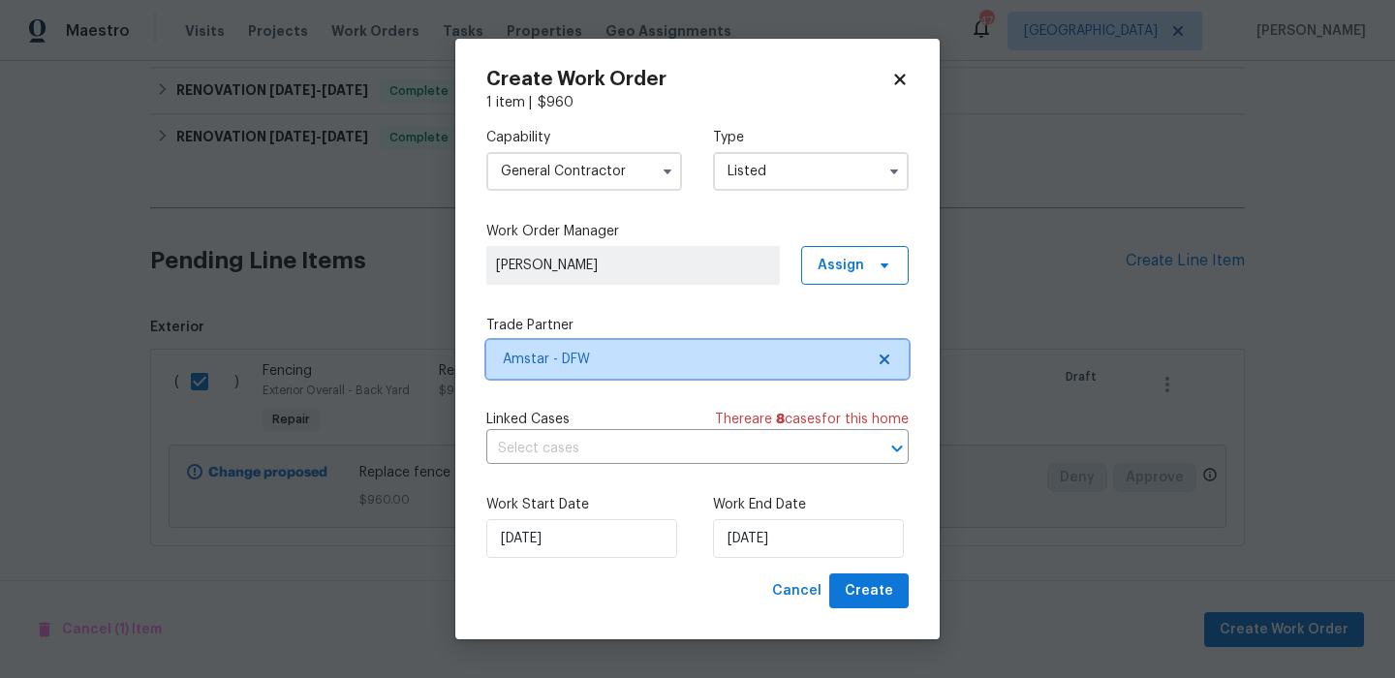
scroll to position [0, 0]
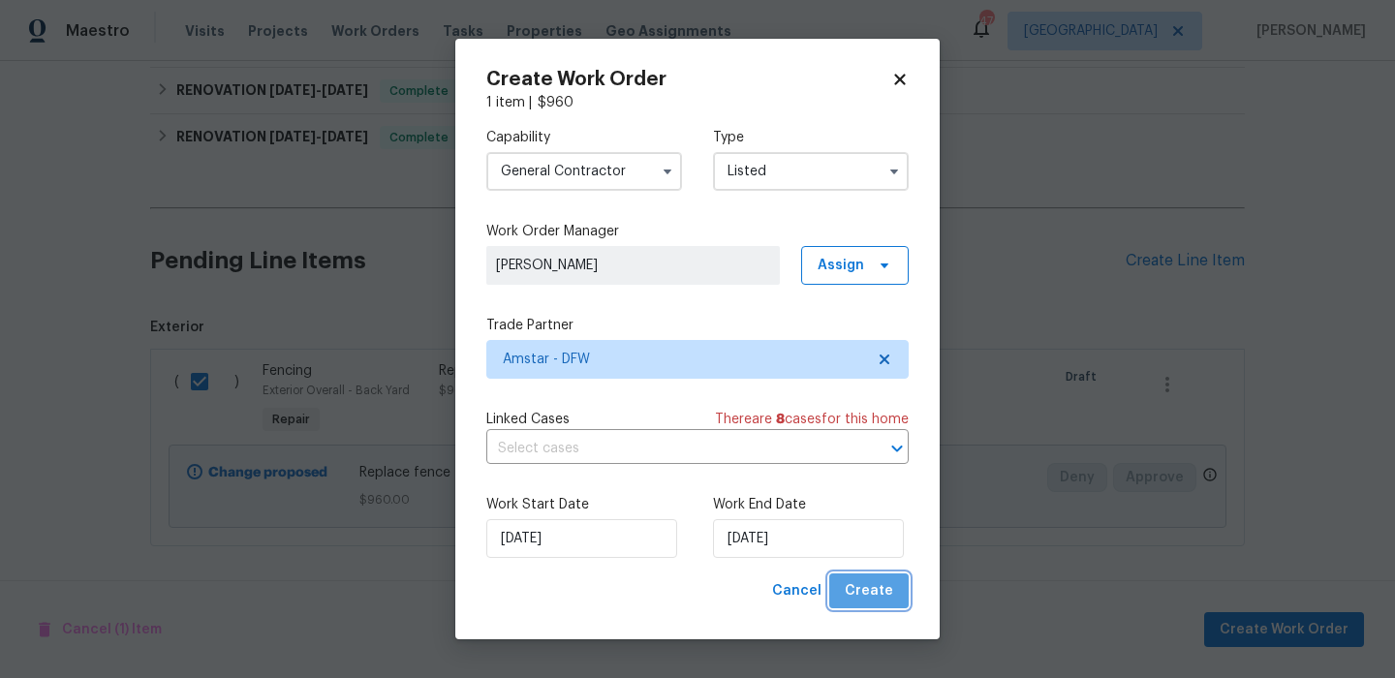
click at [877, 601] on span "Create" at bounding box center [869, 591] width 48 height 24
checkbox input "false"
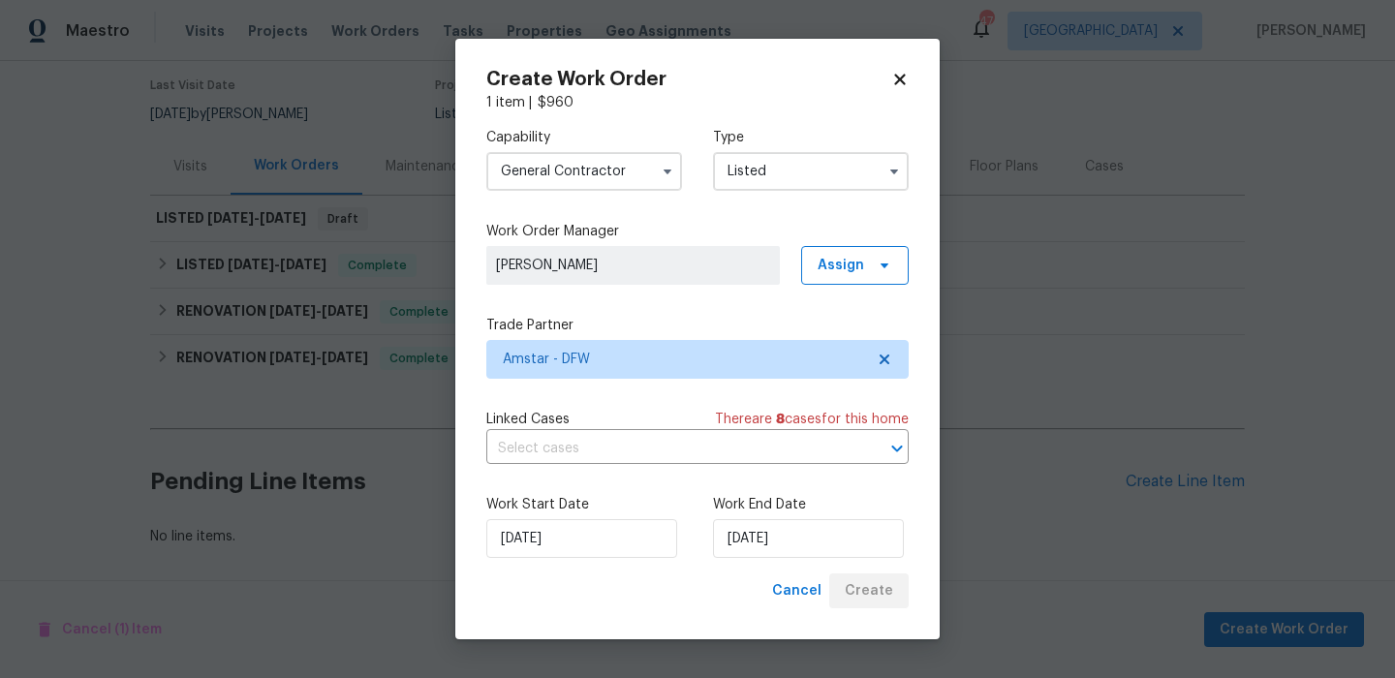
scroll to position [156, 0]
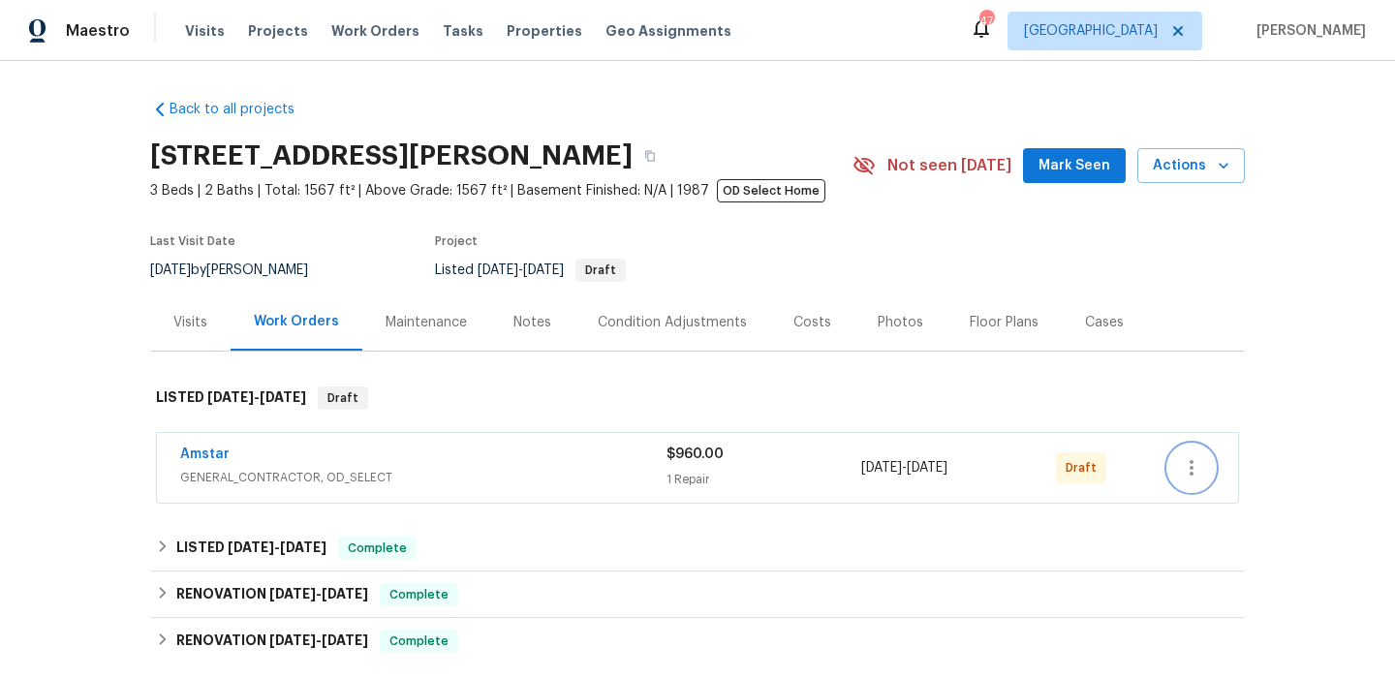
click at [1197, 472] on icon "button" at bounding box center [1191, 467] width 23 height 23
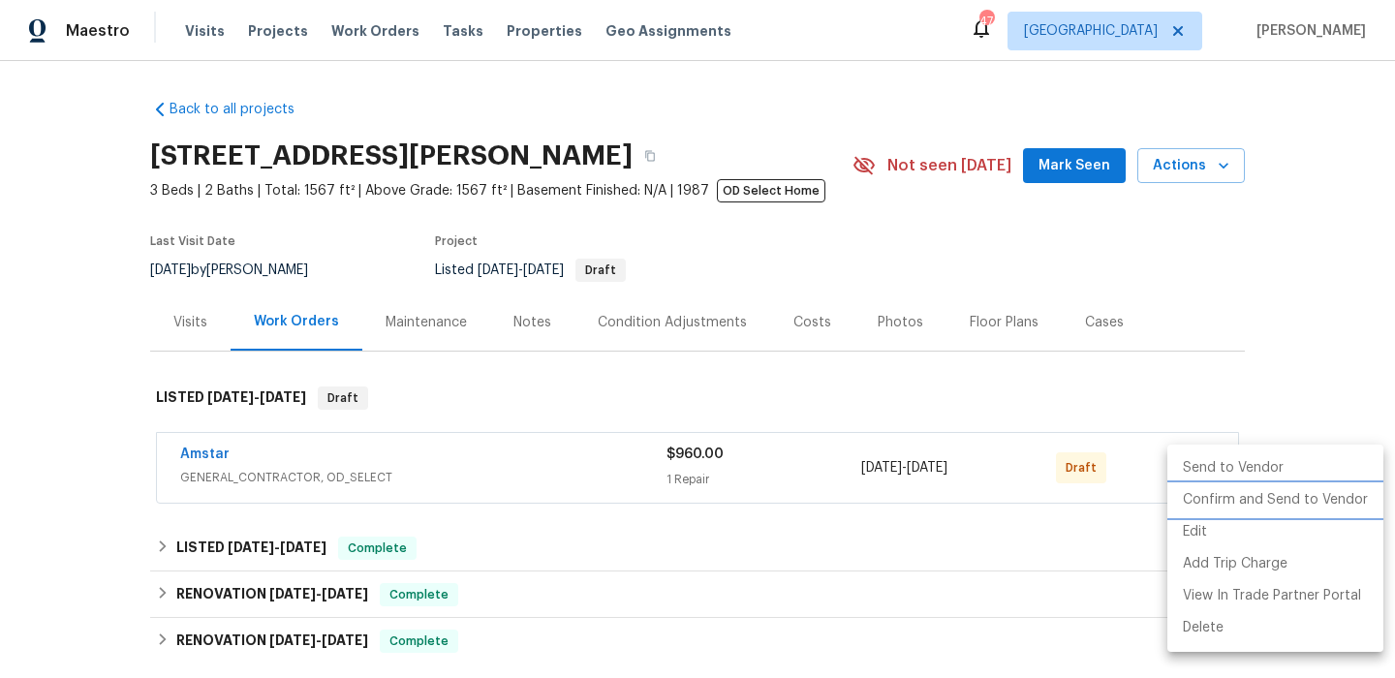
click at [1249, 493] on li "Confirm and Send to Vendor" at bounding box center [1276, 500] width 216 height 32
